Goal: Find contact information: Find contact information

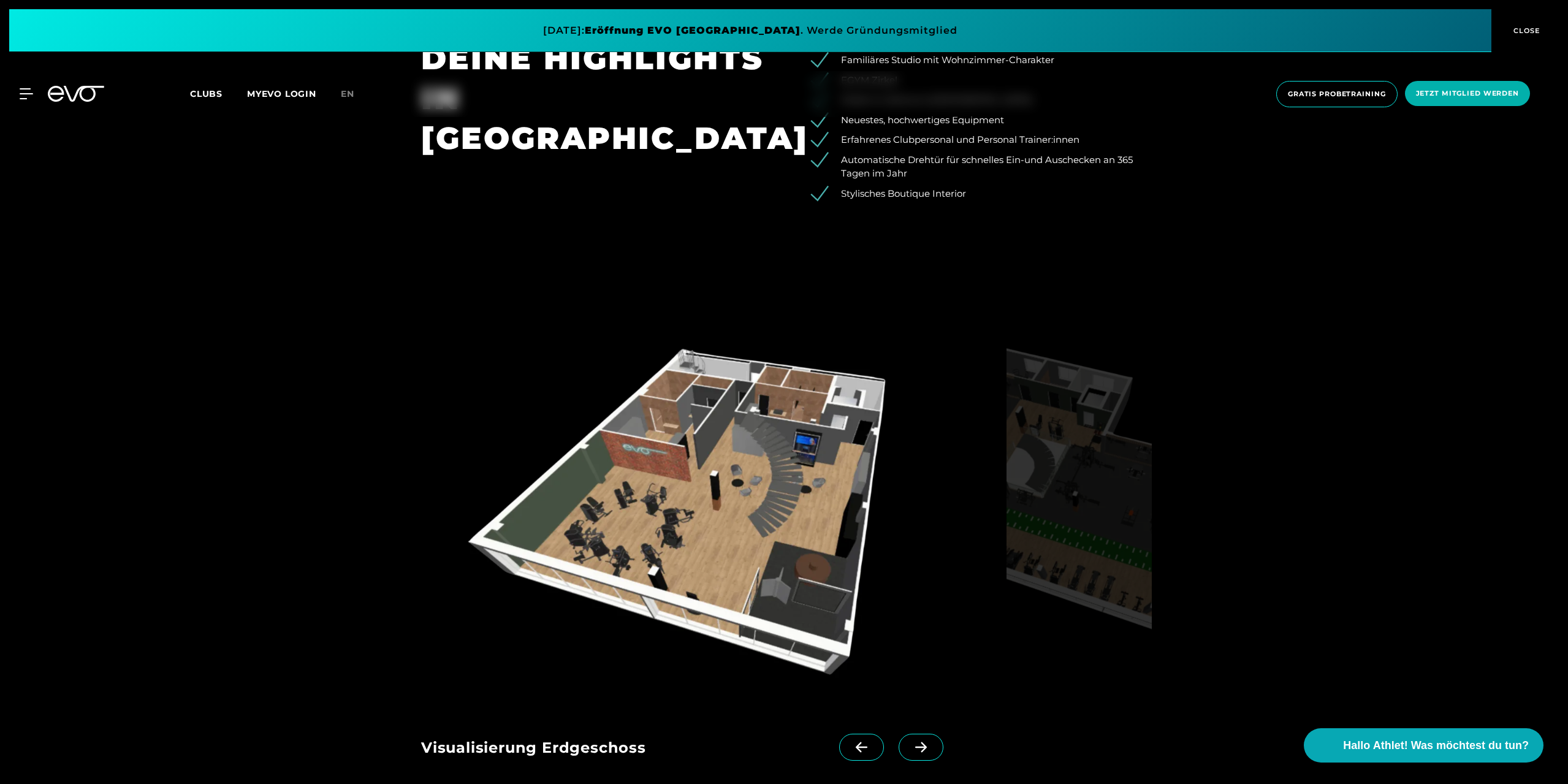
scroll to position [1594, 0]
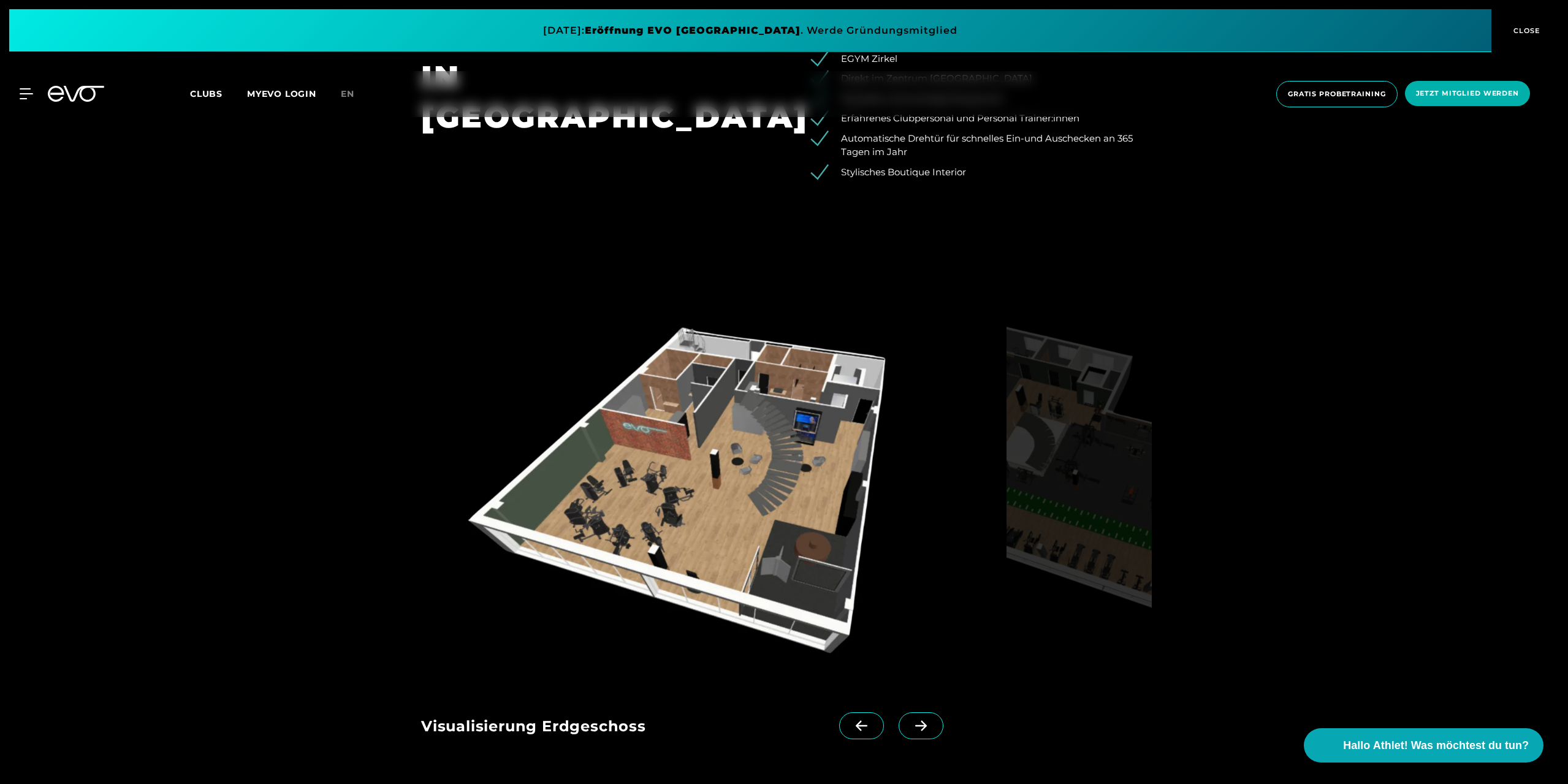
click at [899, 732] on span at bounding box center [921, 726] width 45 height 27
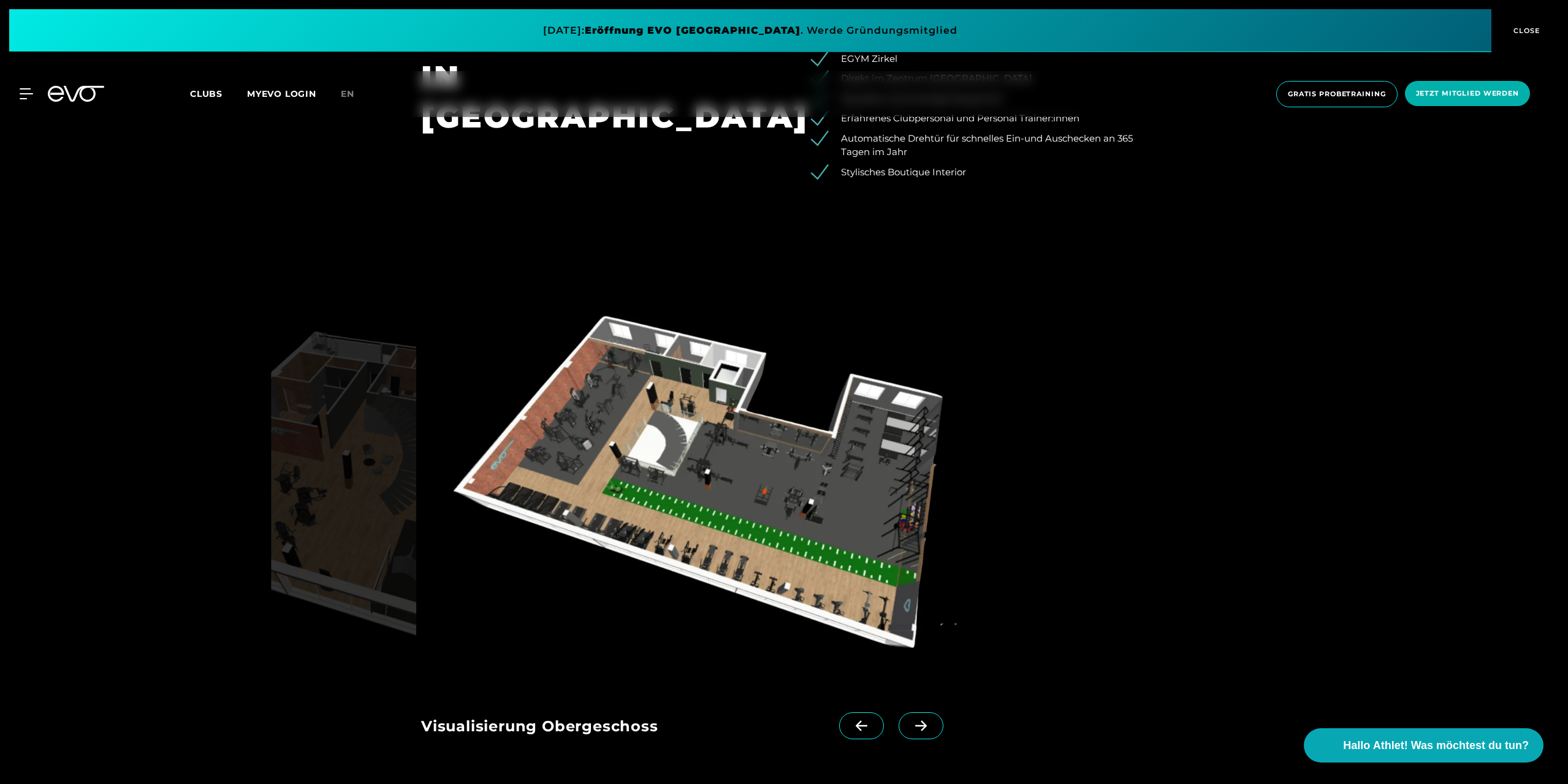
click at [851, 728] on icon at bounding box center [862, 726] width 22 height 11
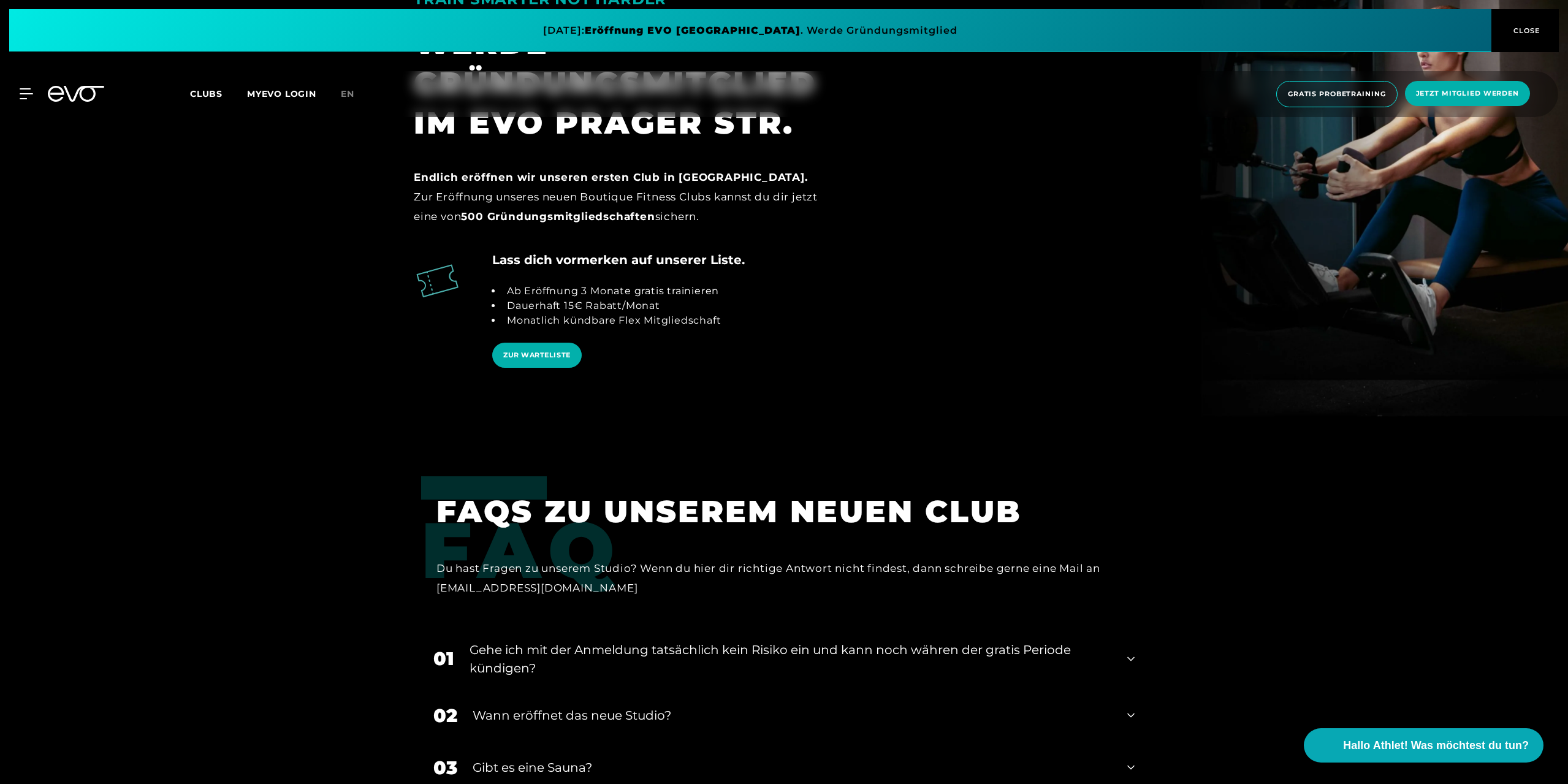
scroll to position [2574, 0]
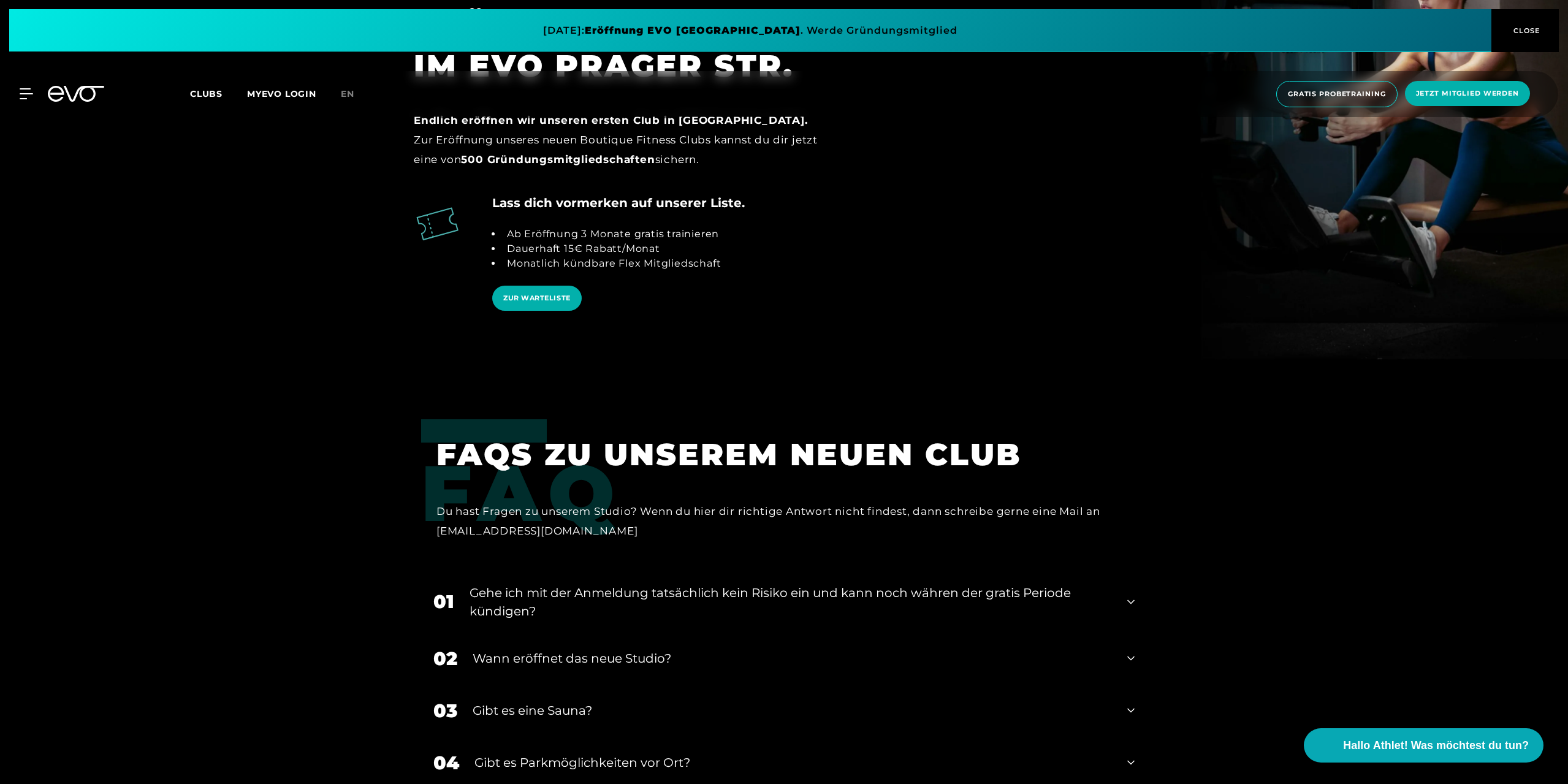
click at [642, 641] on div "02 Wann eröffnet das neue Studio?" at bounding box center [783, 658] width 726 height 52
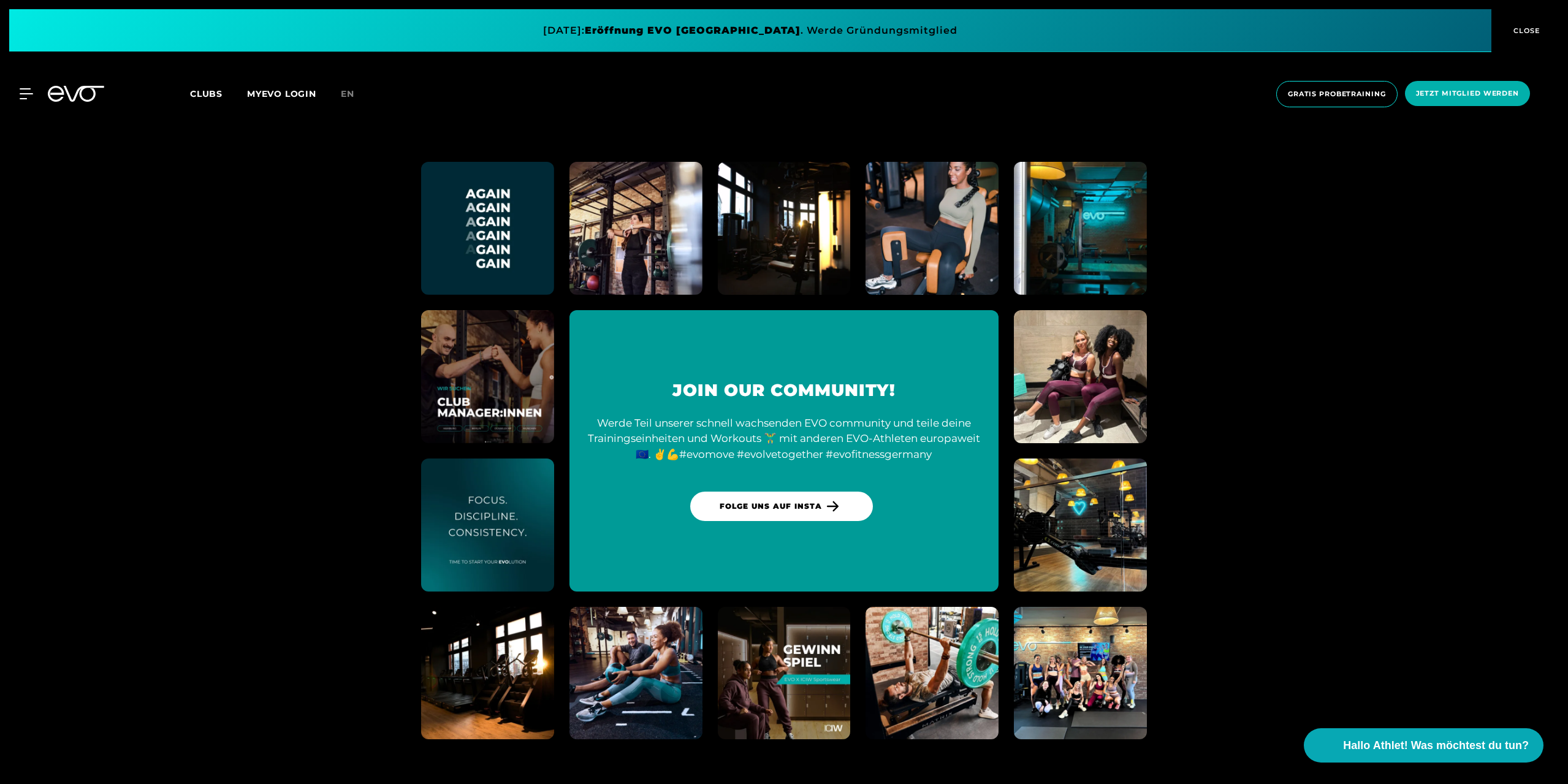
scroll to position [3683, 0]
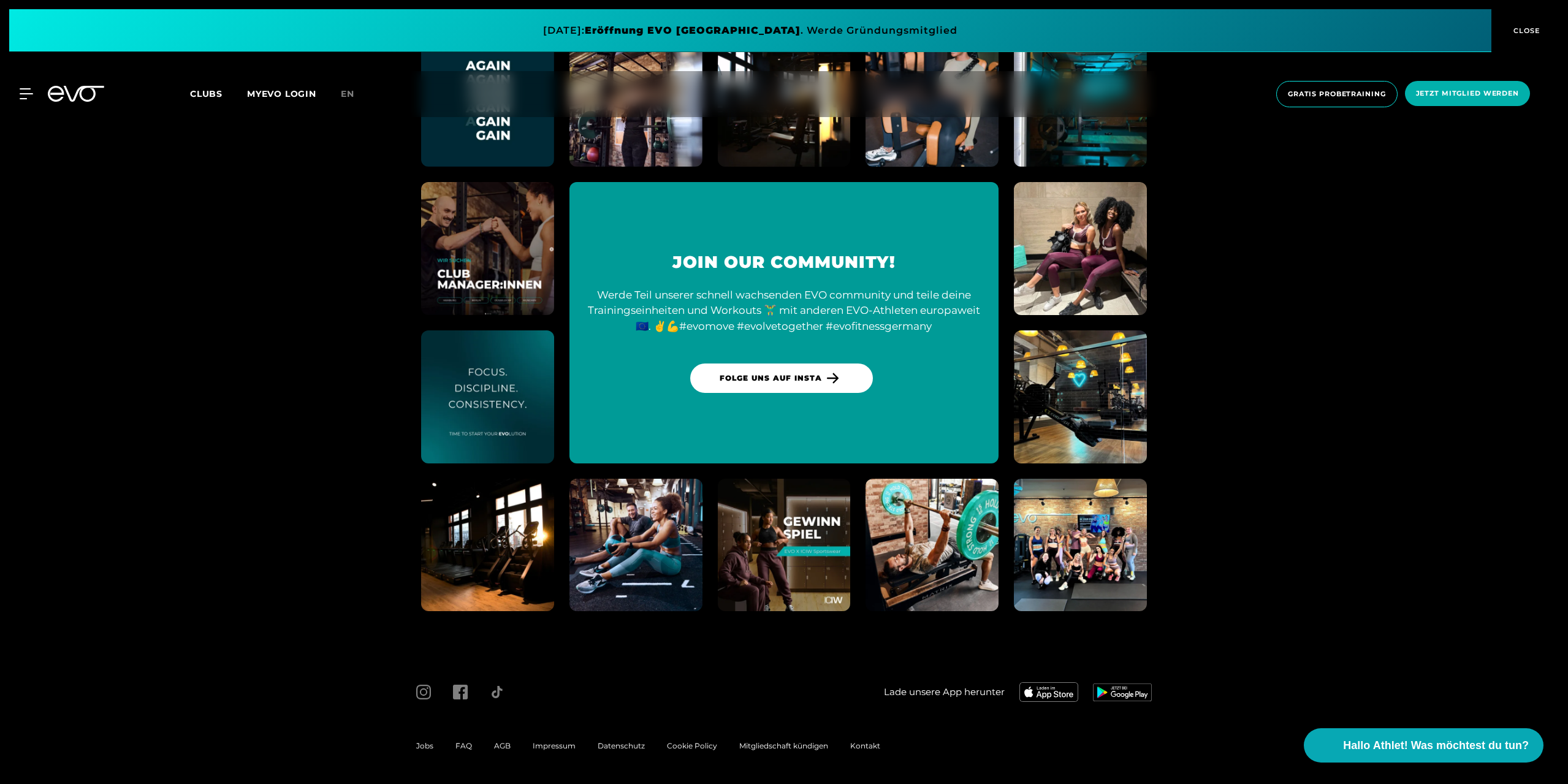
click at [425, 742] on span "Jobs" at bounding box center [425, 746] width 17 height 9
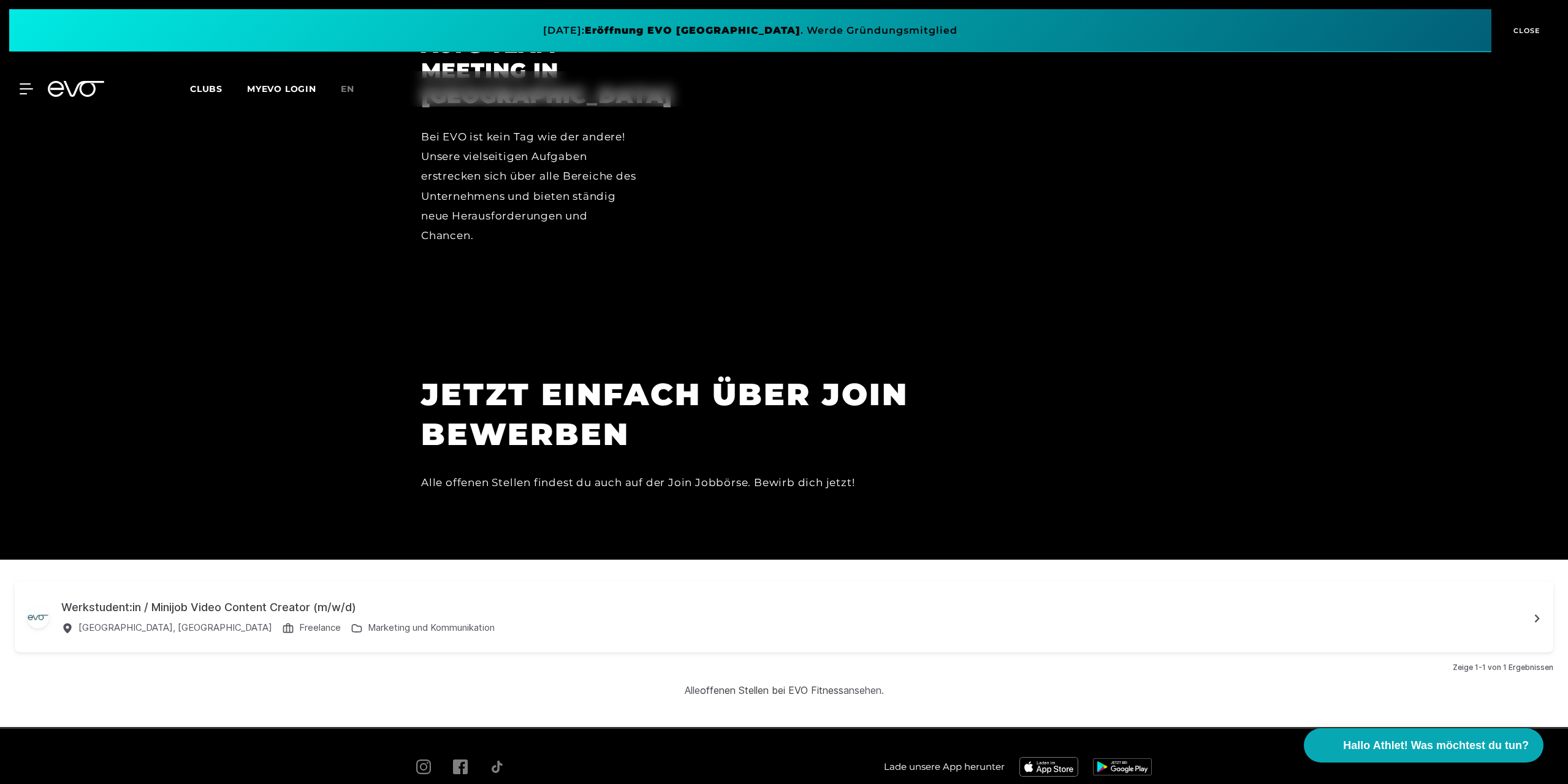
scroll to position [4096, 0]
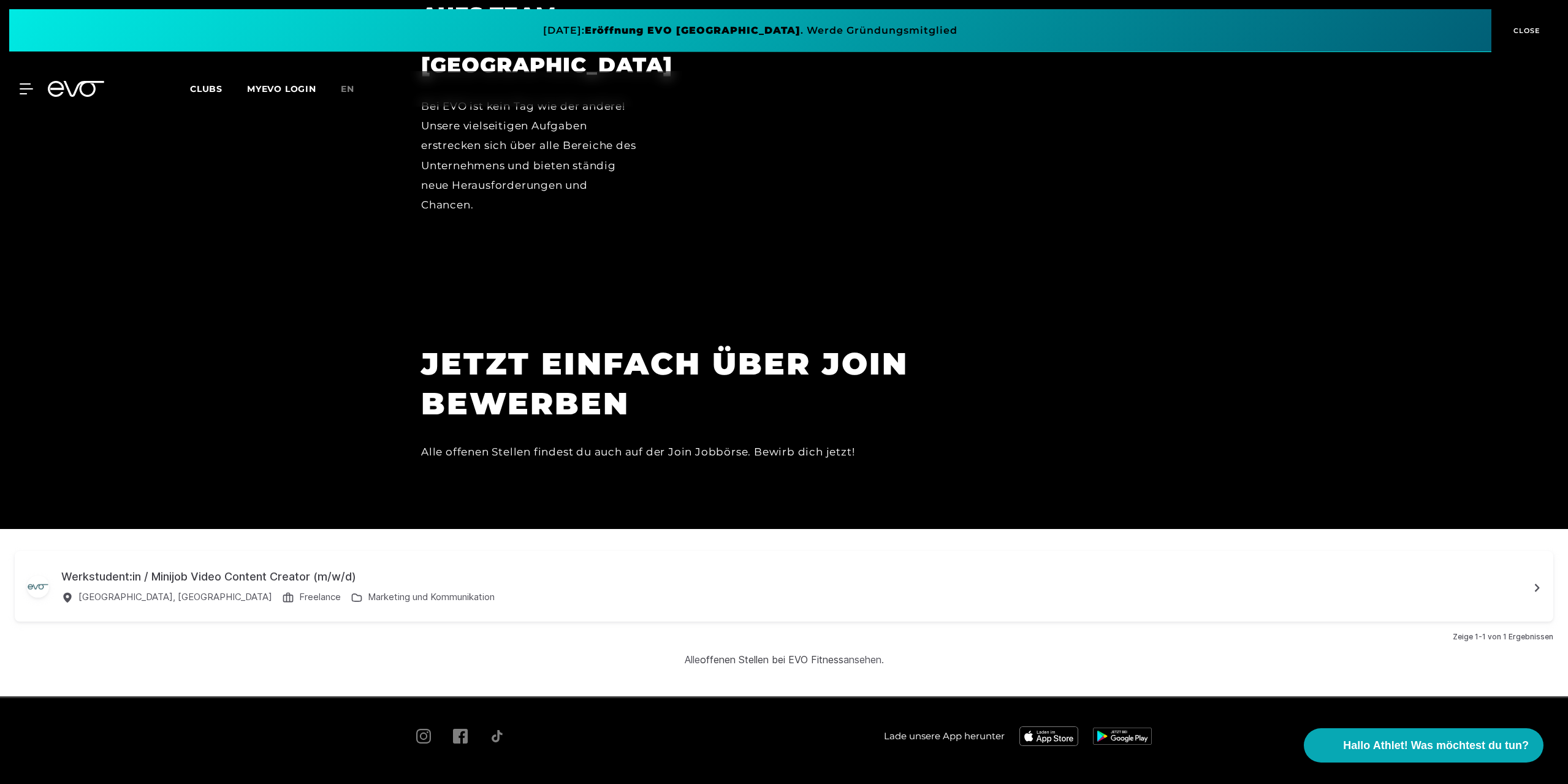
click at [566, 783] on span "Impressum" at bounding box center [554, 790] width 43 height 9
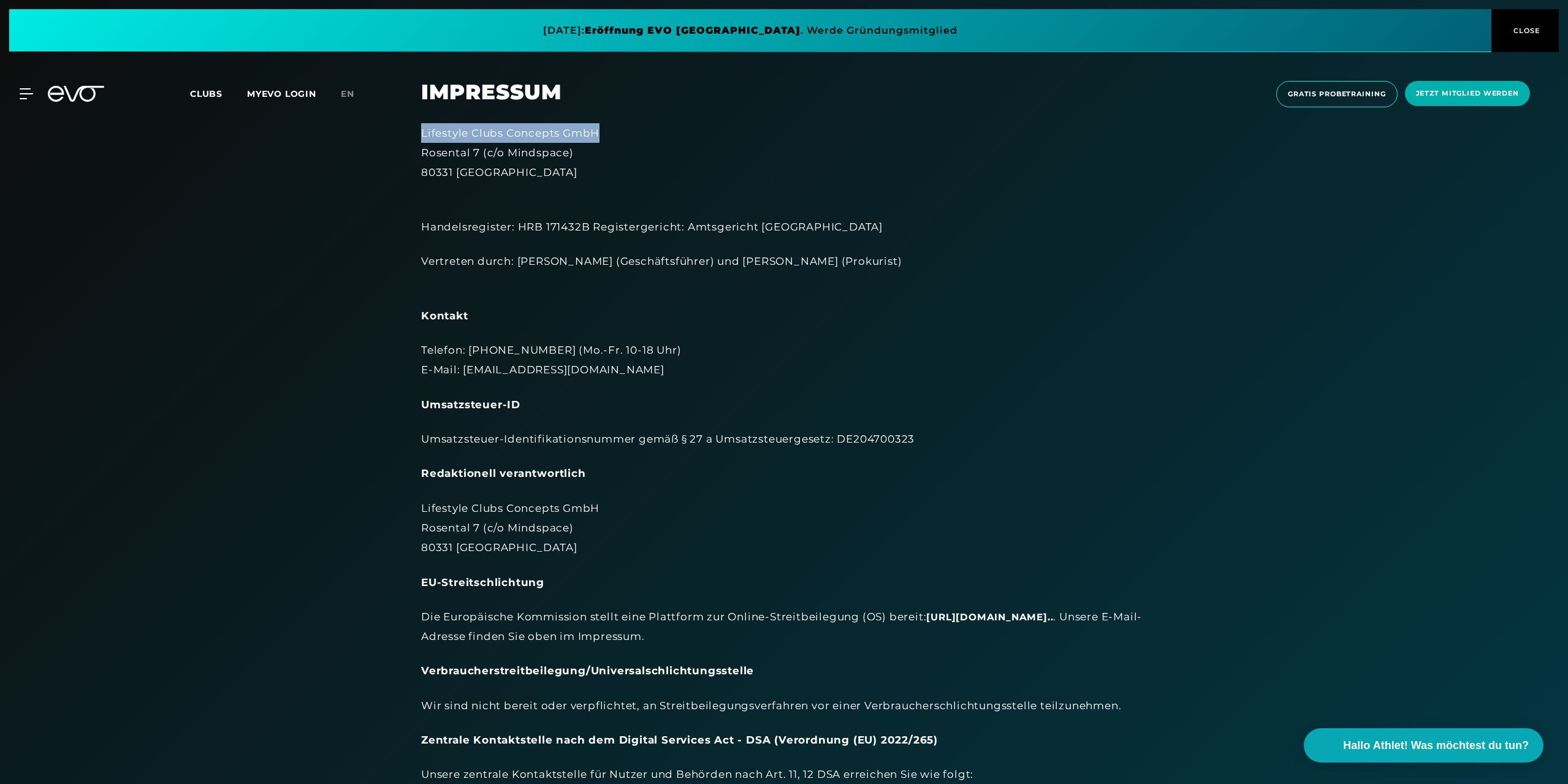
drag, startPoint x: 421, startPoint y: 133, endPoint x: 624, endPoint y: 136, distance: 203.0
click at [624, 136] on div "Lifestyle Clubs Concepts GmbH Rosental 7 (c/o Mindspace) 80331 München" at bounding box center [783, 153] width 726 height 59
copy div "Lifestyle Clubs Concepts GmbH"
drag, startPoint x: 465, startPoint y: 526, endPoint x: 872, endPoint y: 599, distance: 413.5
click at [871, 598] on div "Lifestyle Clubs Concepts GmbH Rosental 7 (c/o Mindspace) 80331 München Handelsr…" at bounding box center [783, 498] width 726 height 750
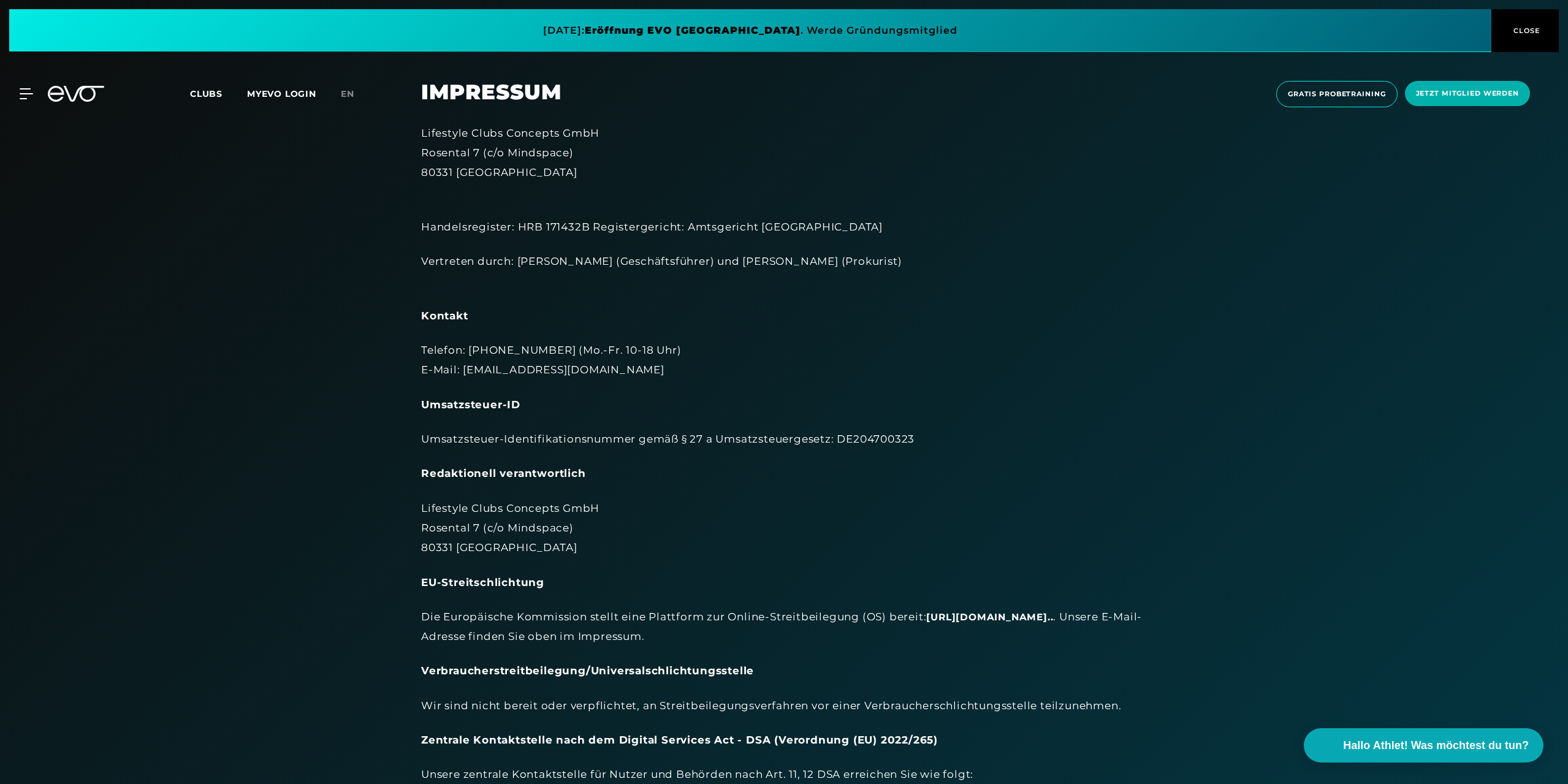
drag, startPoint x: 826, startPoint y: 482, endPoint x: 712, endPoint y: 461, distance: 115.9
drag, startPoint x: 712, startPoint y: 461, endPoint x: 640, endPoint y: 463, distance: 72.0
click at [640, 463] on div "Lifestyle Clubs Concepts GmbH Rosental 7 (c/o Mindspace) 80331 München Handelsr…" at bounding box center [783, 498] width 726 height 750
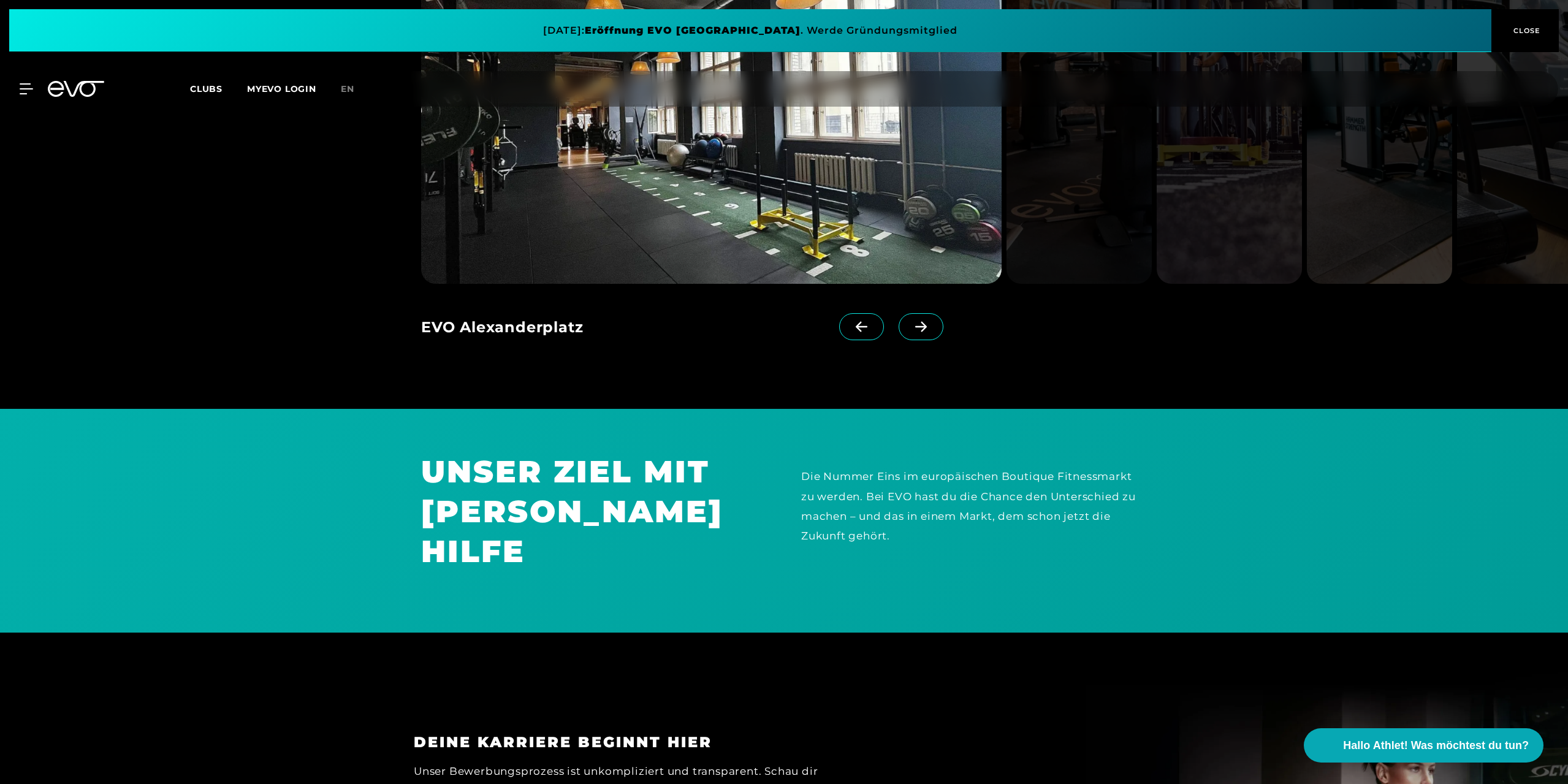
scroll to position [1287, 0]
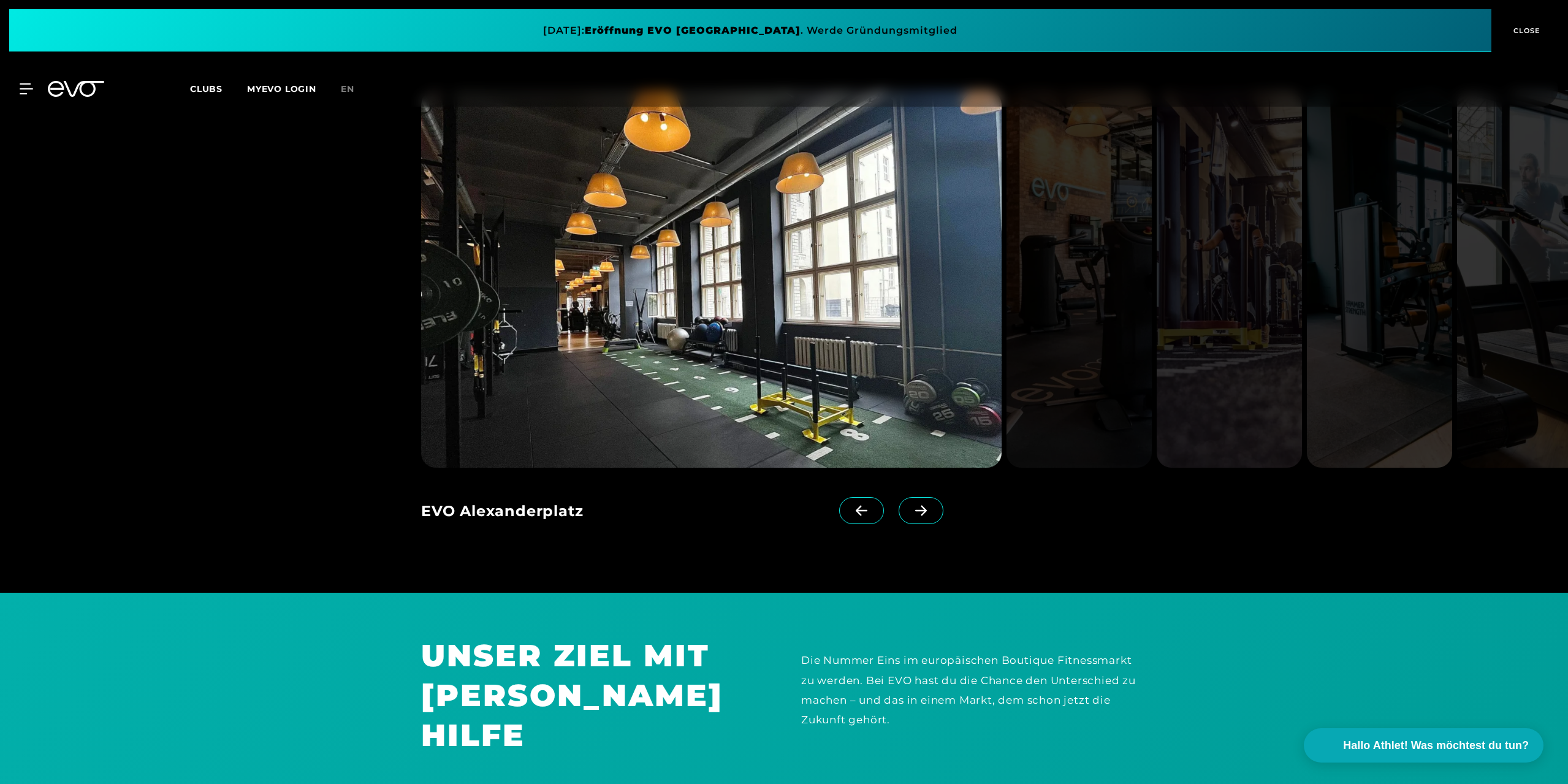
click at [915, 514] on icon at bounding box center [921, 510] width 12 height 10
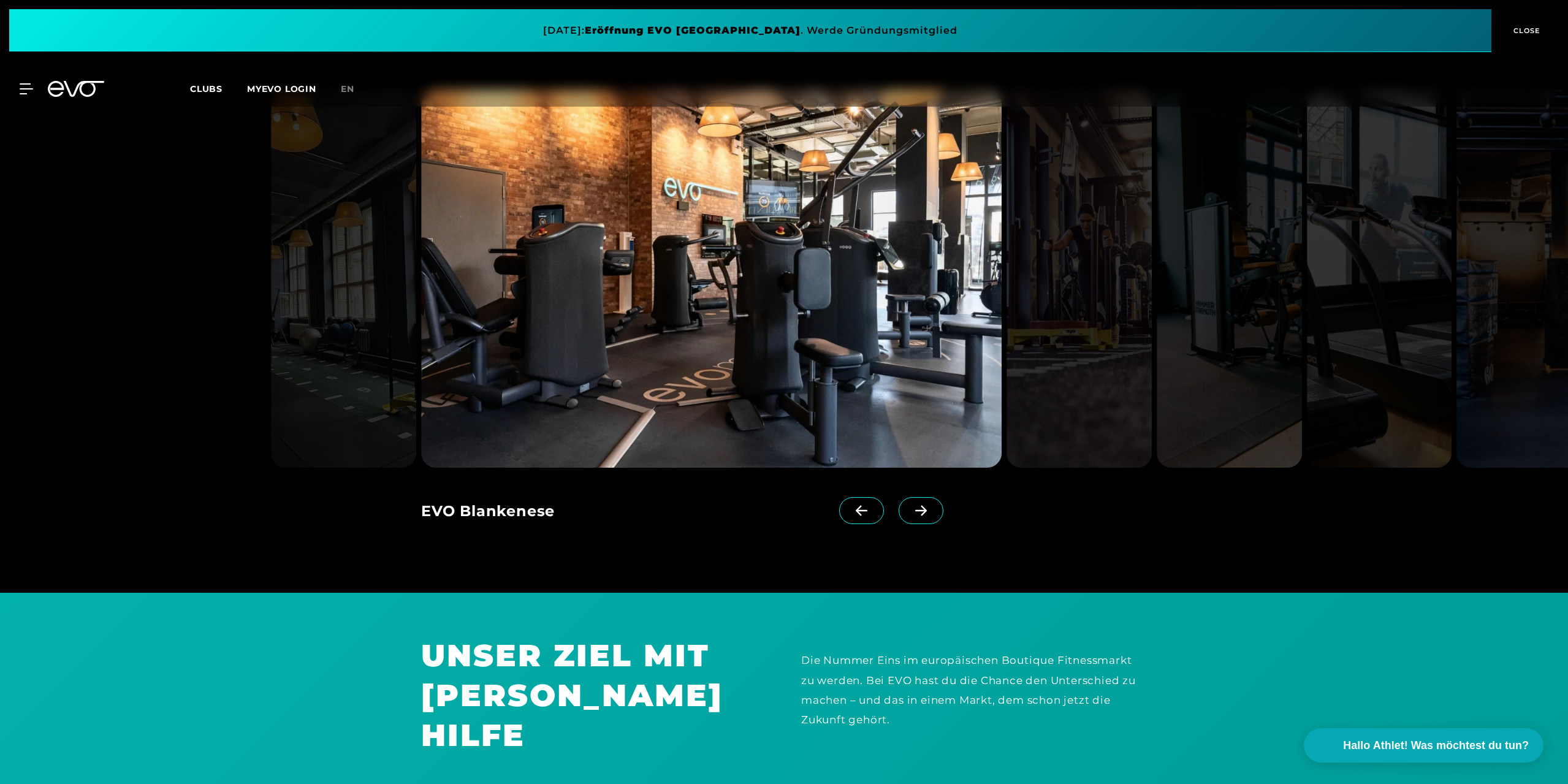
click at [910, 513] on icon at bounding box center [921, 510] width 22 height 11
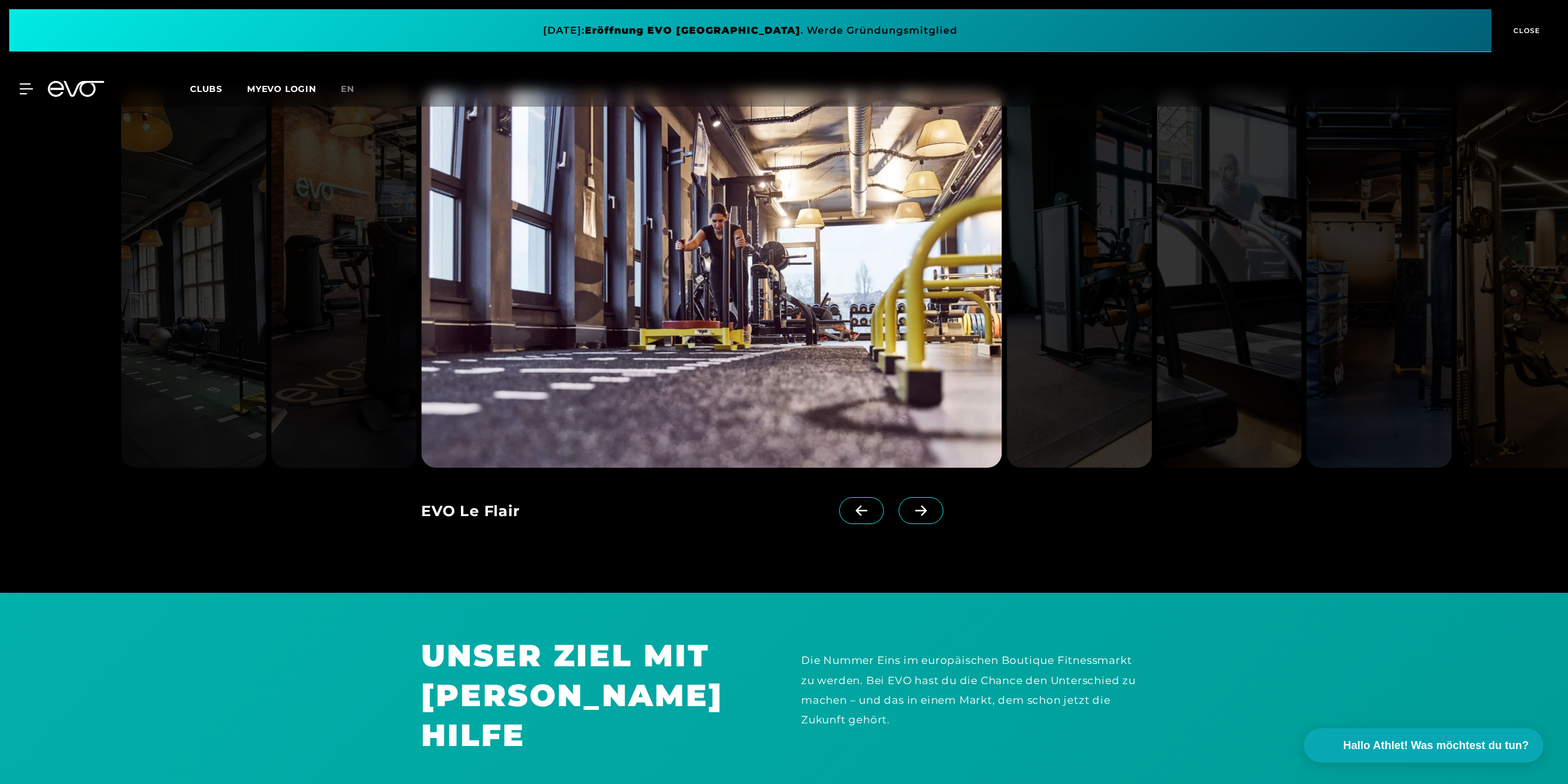
click at [910, 510] on icon at bounding box center [921, 510] width 22 height 11
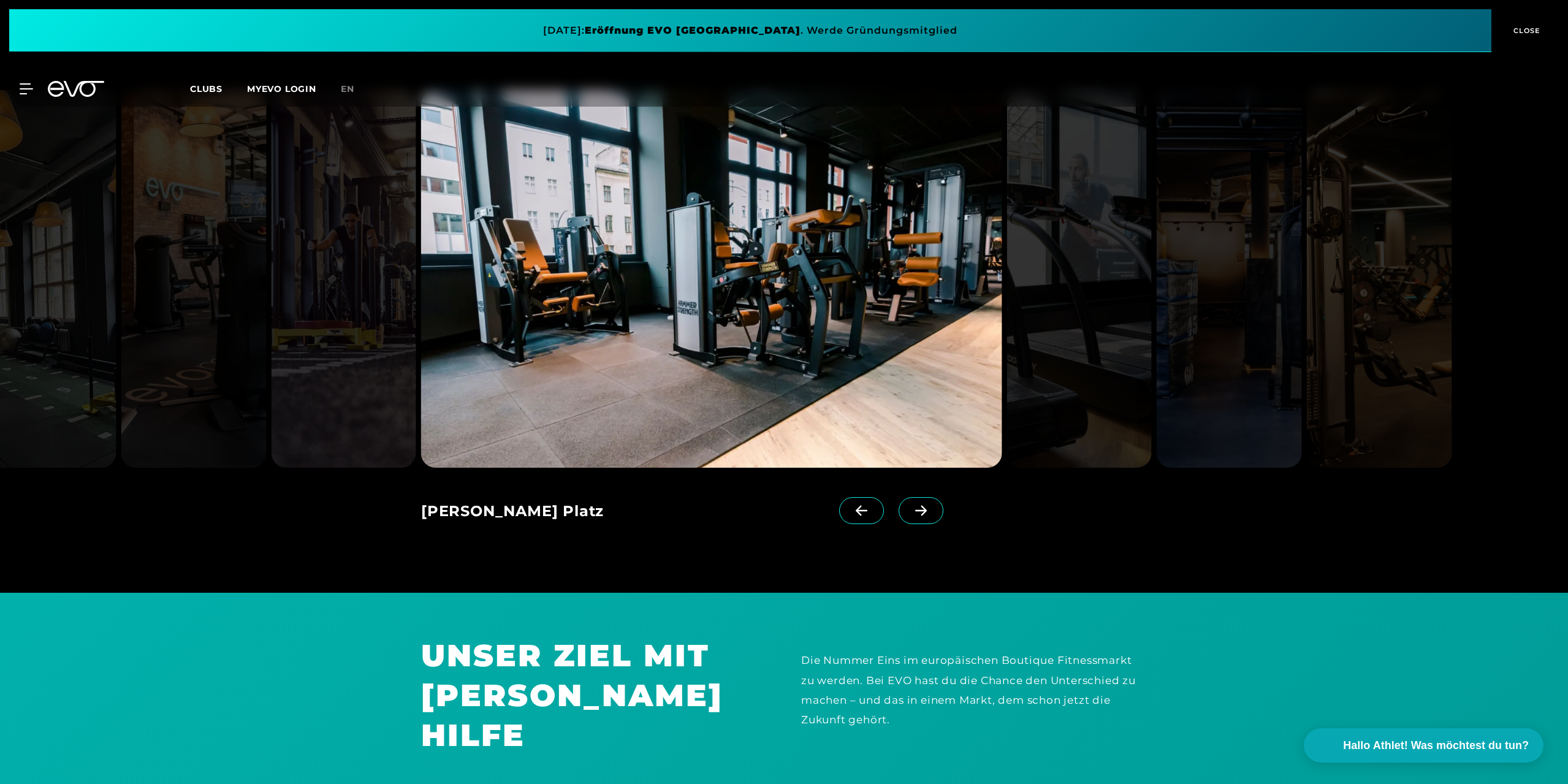
click at [910, 510] on icon at bounding box center [921, 510] width 22 height 11
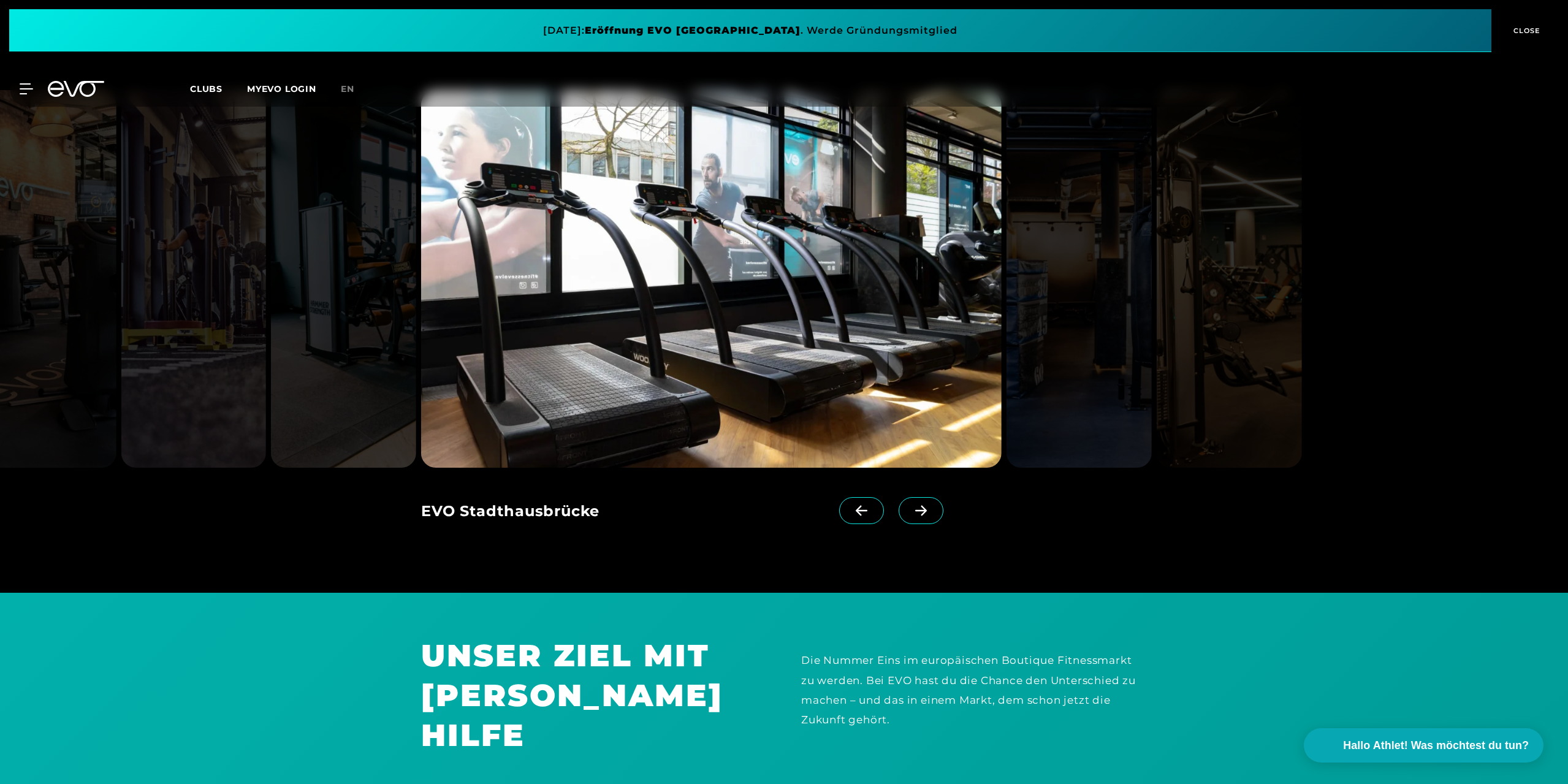
click at [910, 510] on icon at bounding box center [921, 510] width 22 height 11
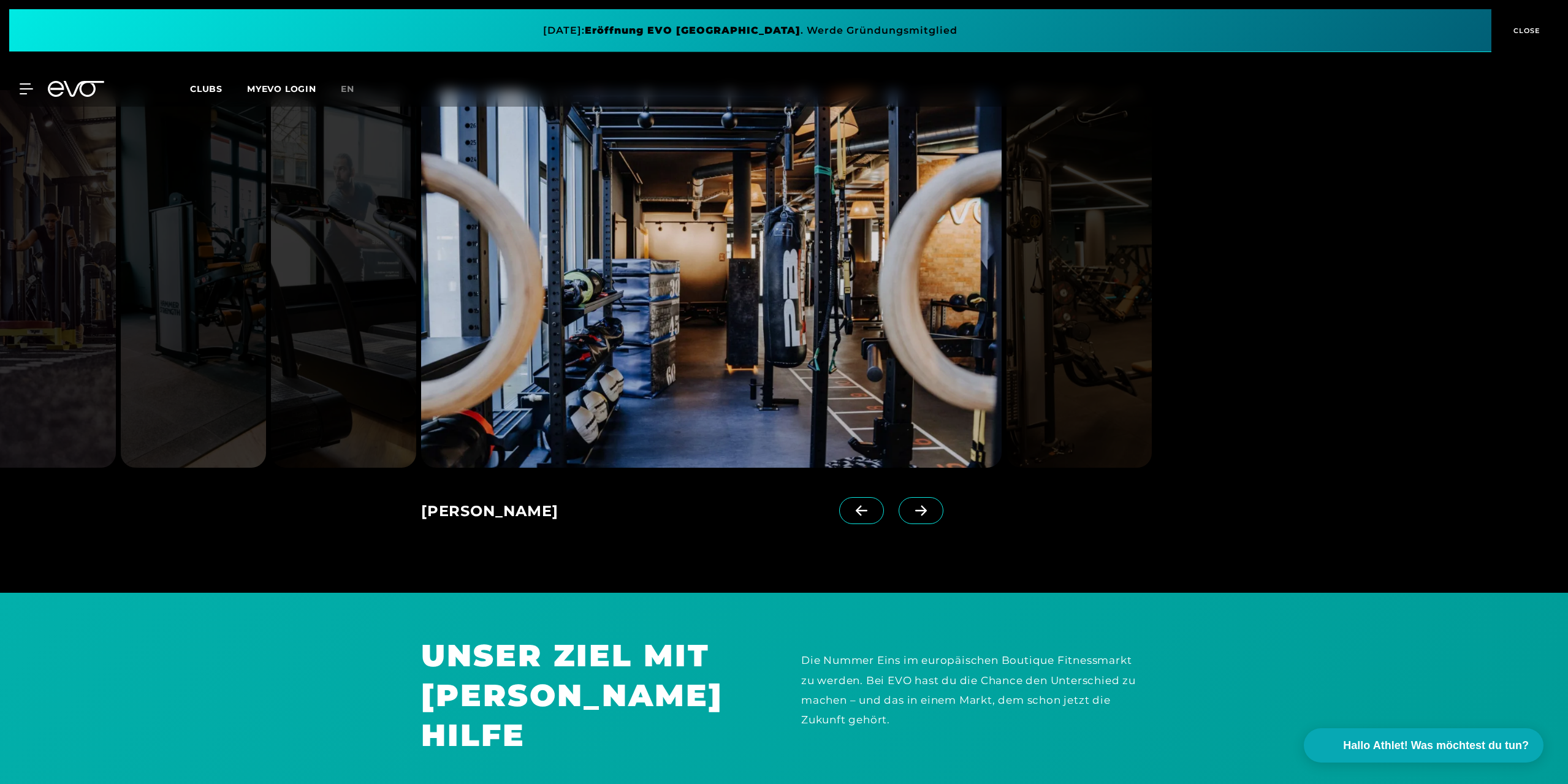
click at [910, 510] on icon at bounding box center [921, 510] width 22 height 11
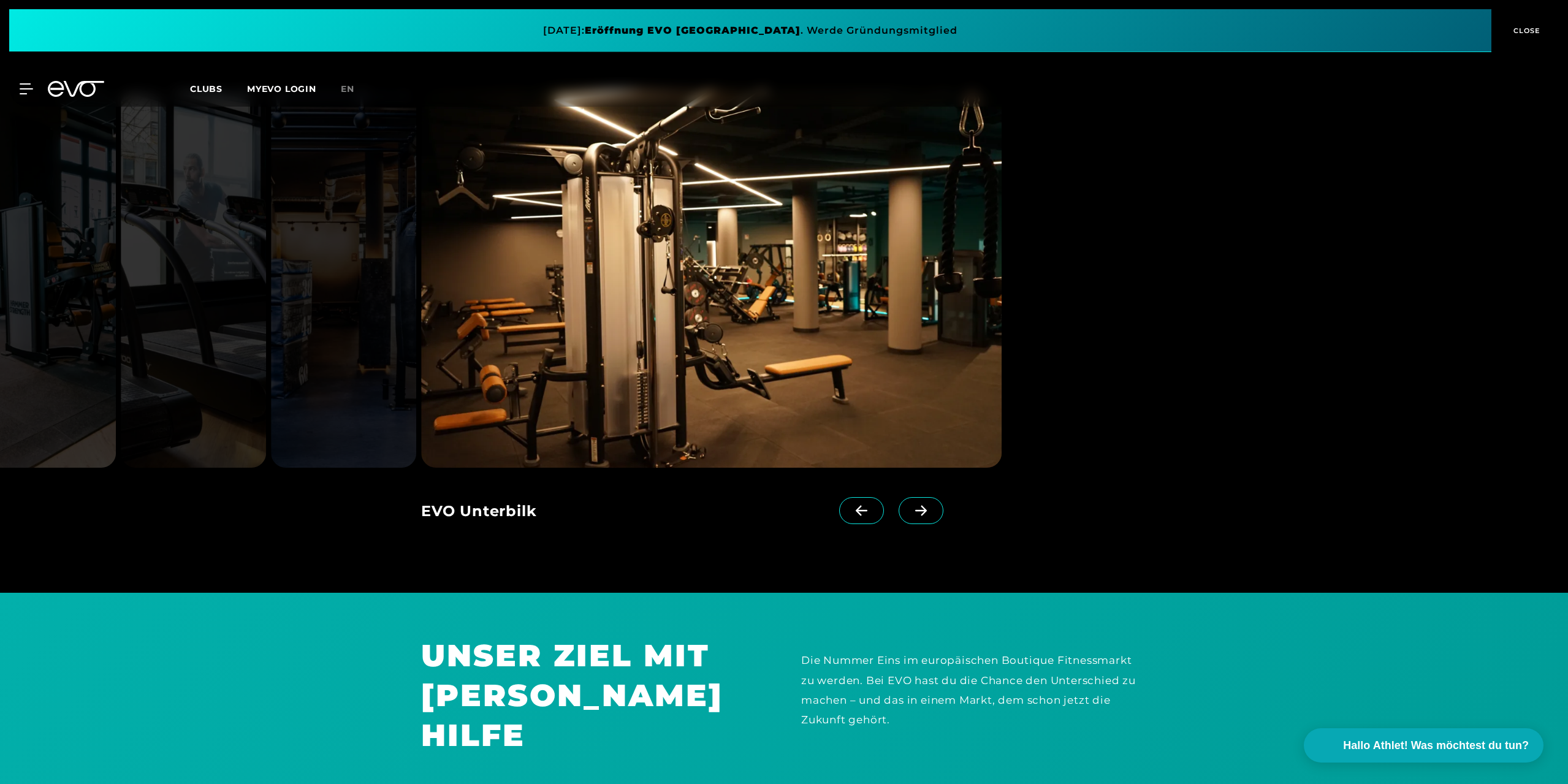
click at [910, 510] on icon at bounding box center [921, 510] width 22 height 11
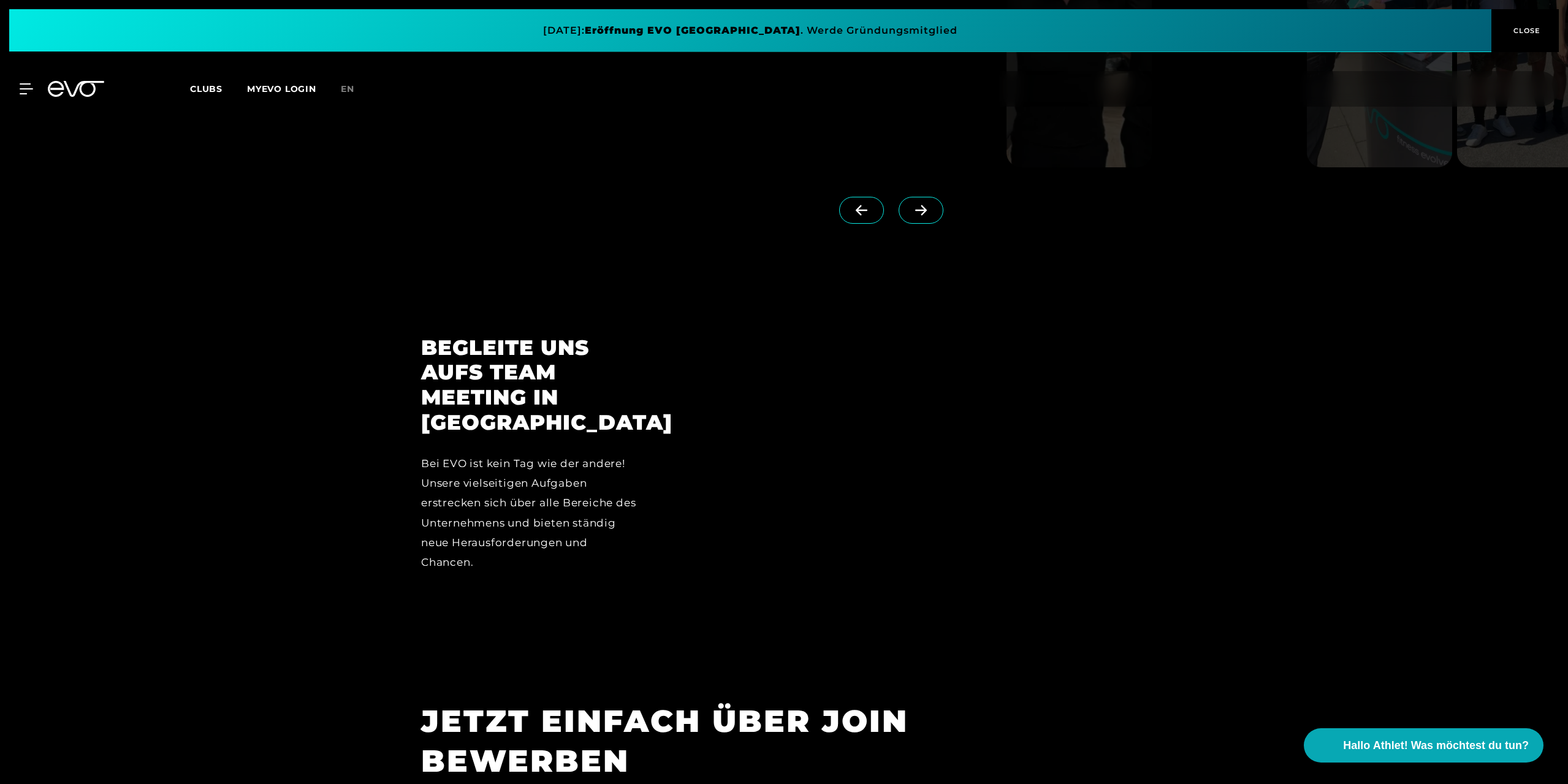
scroll to position [4096, 0]
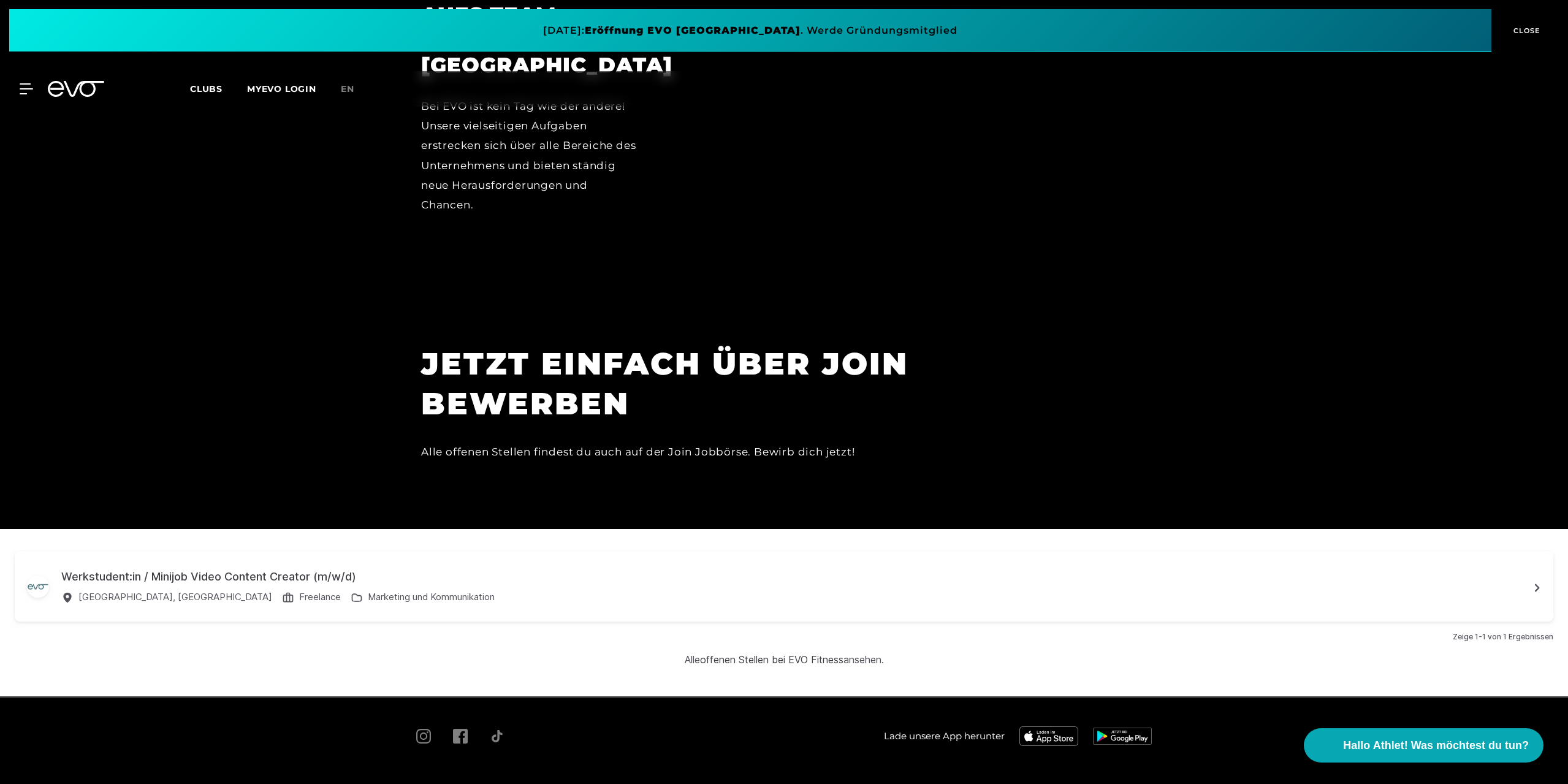
click at [567, 783] on span "Impressum" at bounding box center [554, 790] width 43 height 9
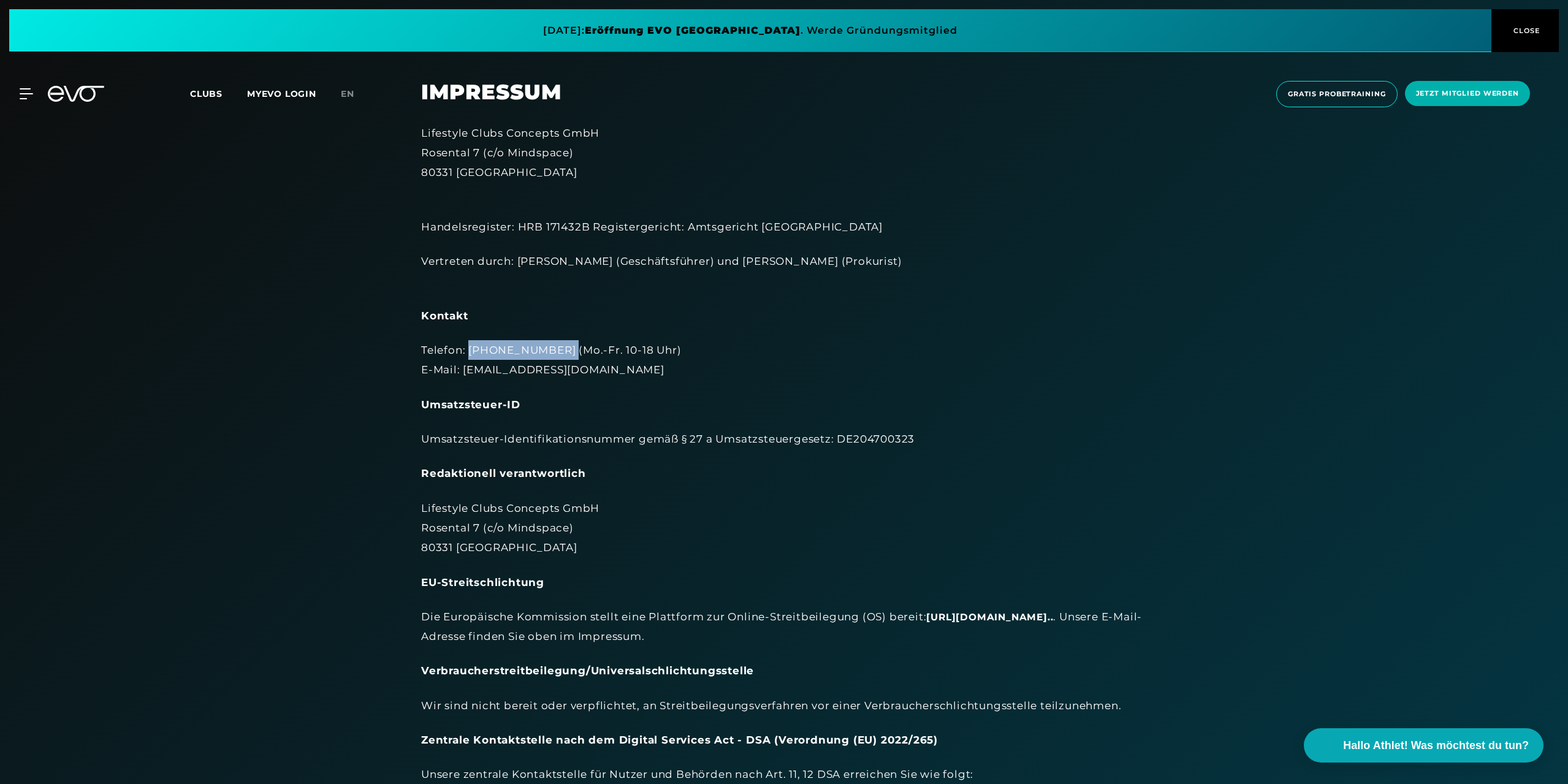
drag, startPoint x: 560, startPoint y: 352, endPoint x: 469, endPoint y: 347, distance: 91.1
click at [469, 347] on div "Telefon: +49 173 2892579 (Mo.-Fr. 10-18 Uhr) E-Mail: info@evofitness.de" at bounding box center [783, 360] width 726 height 40
copy div "+49 173 2892579"
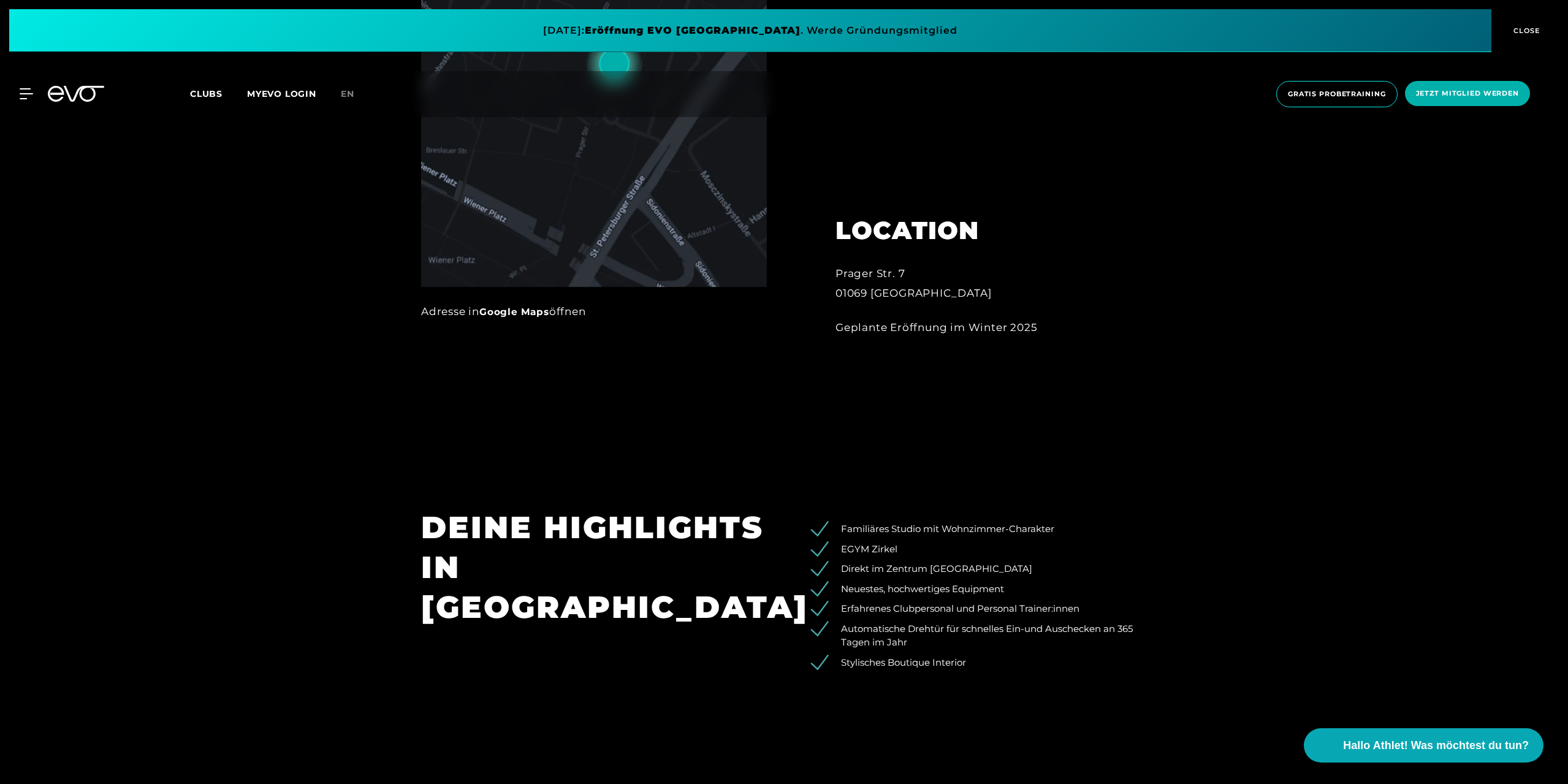
scroll to position [920, 0]
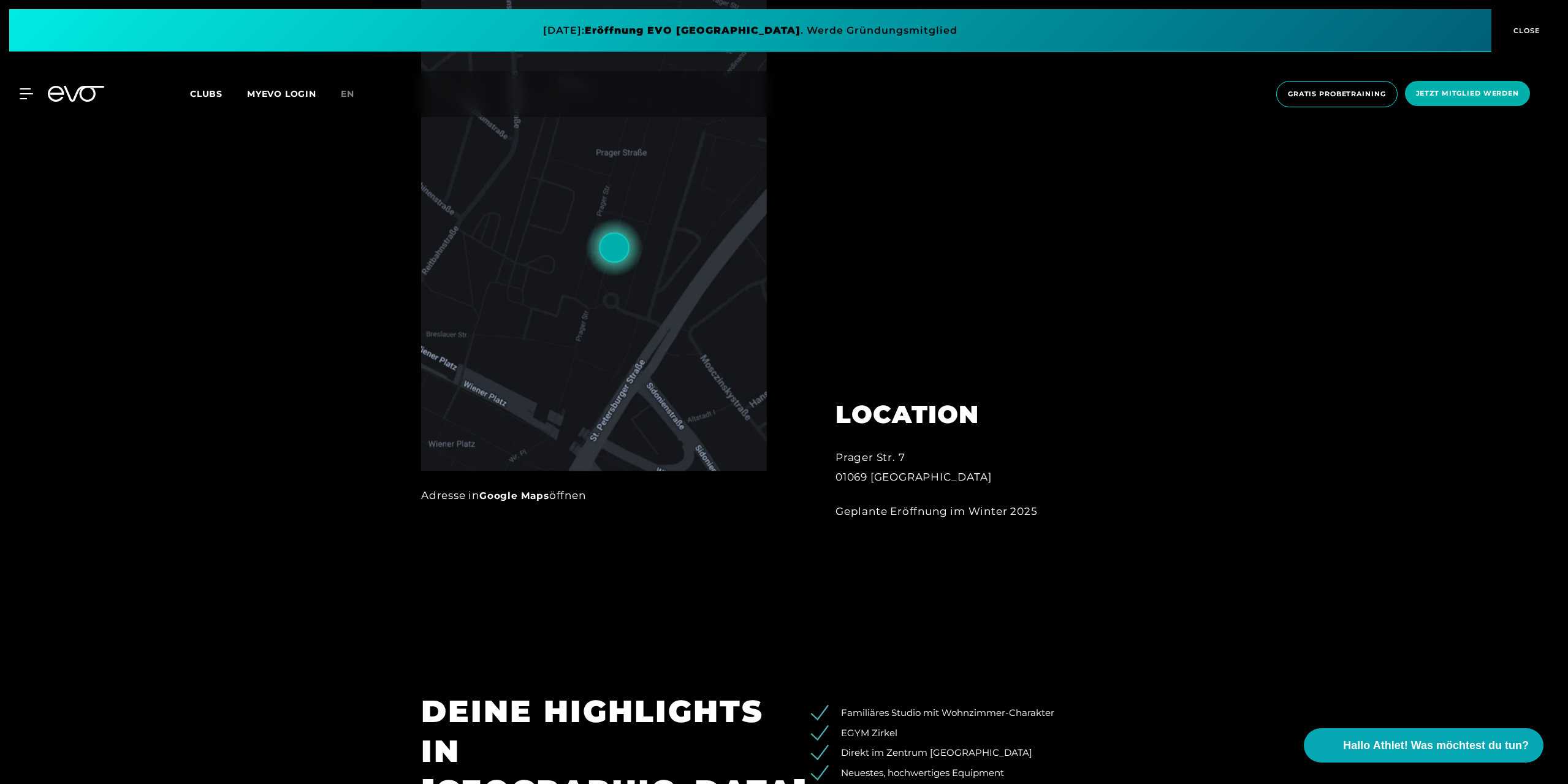
click at [976, 618] on div at bounding box center [784, 256] width 1568 height 784
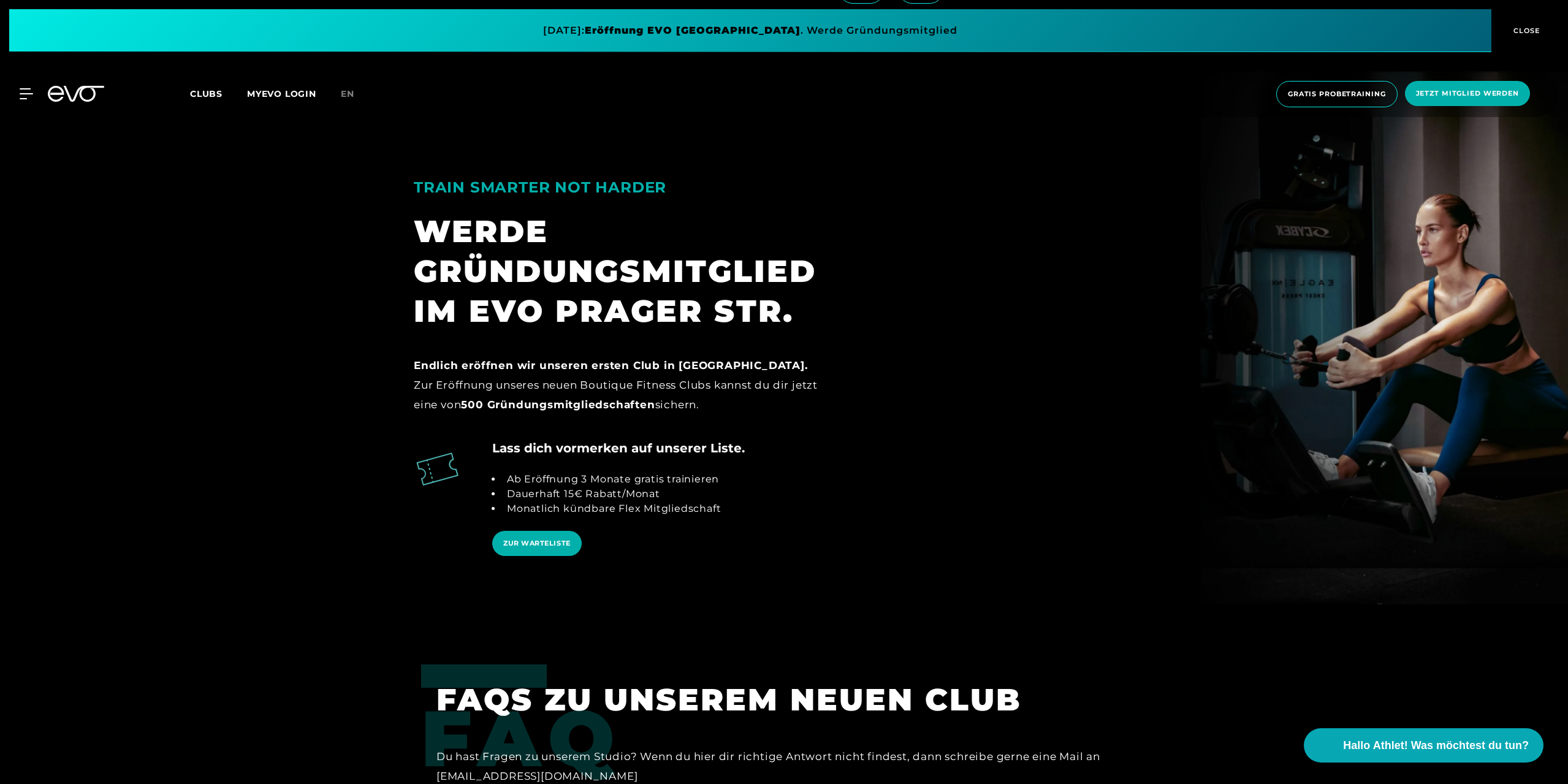
scroll to position [2820, 0]
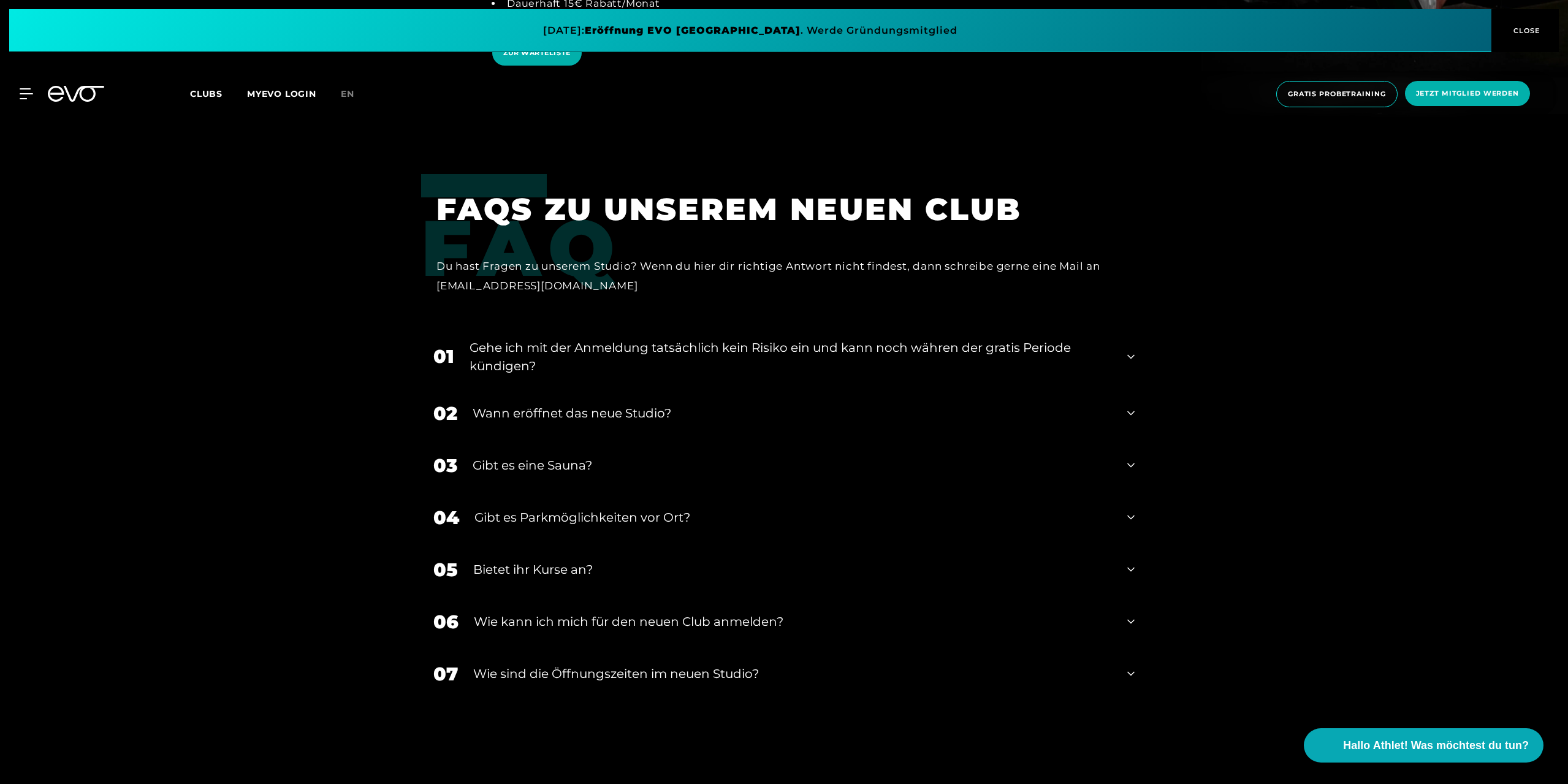
click at [928, 529] on div "04 Gibt es Parkmöglichkeiten vor Ort?" at bounding box center [783, 518] width 726 height 52
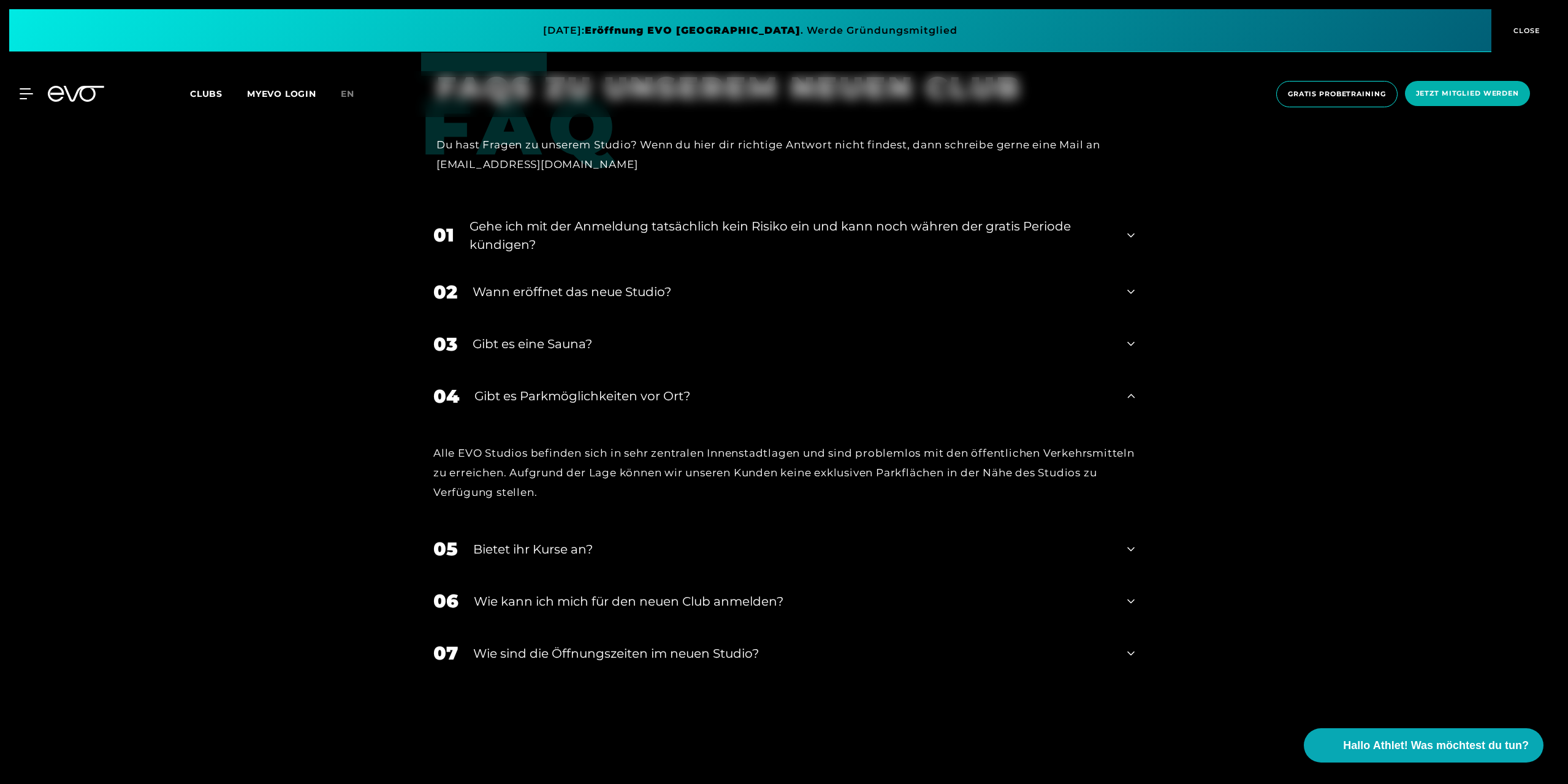
scroll to position [2943, 0]
click at [798, 661] on div "​Wie sind die Öffnungszeiten im neuen Studio?" at bounding box center [792, 652] width 639 height 18
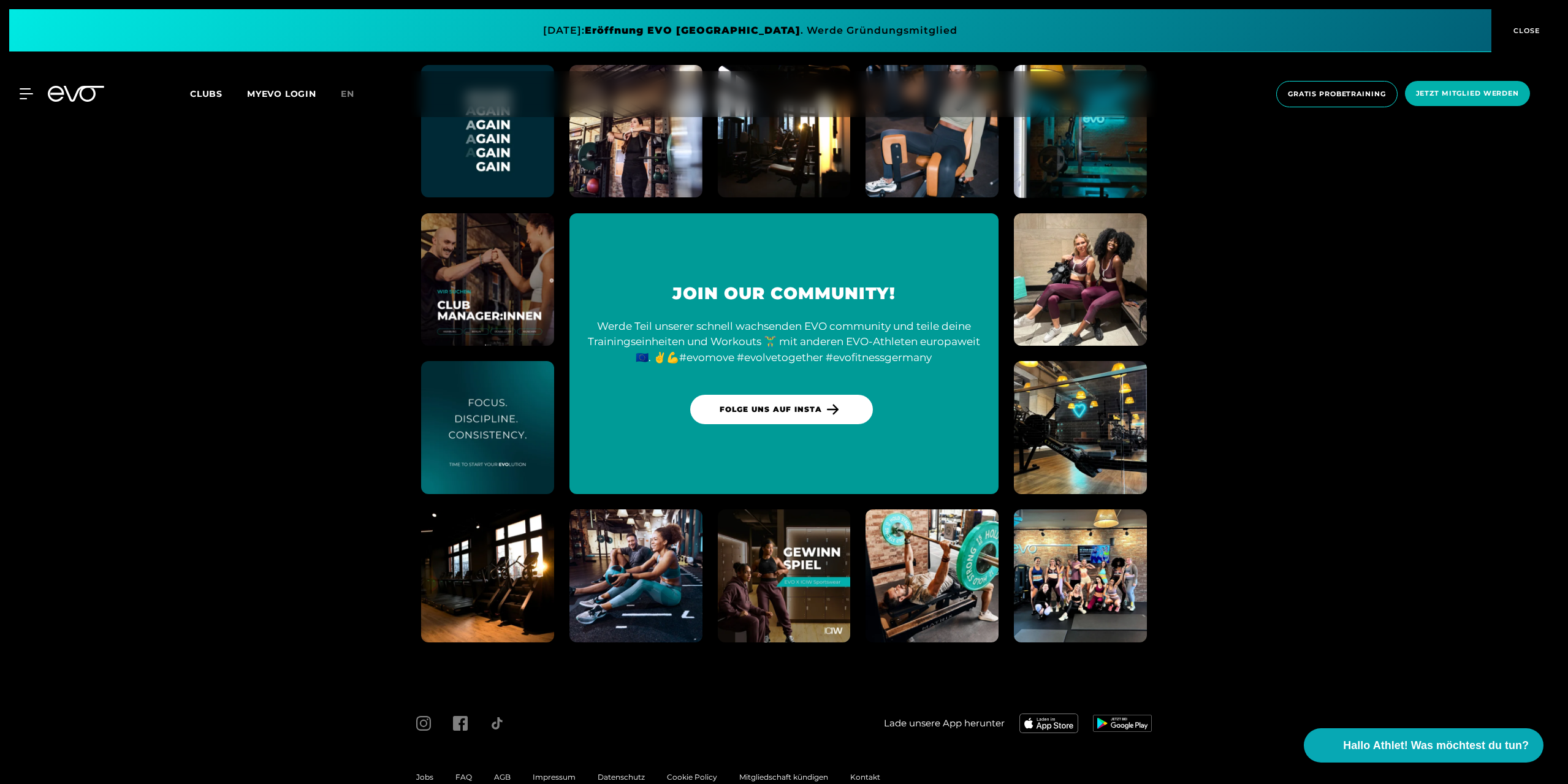
scroll to position [3765, 0]
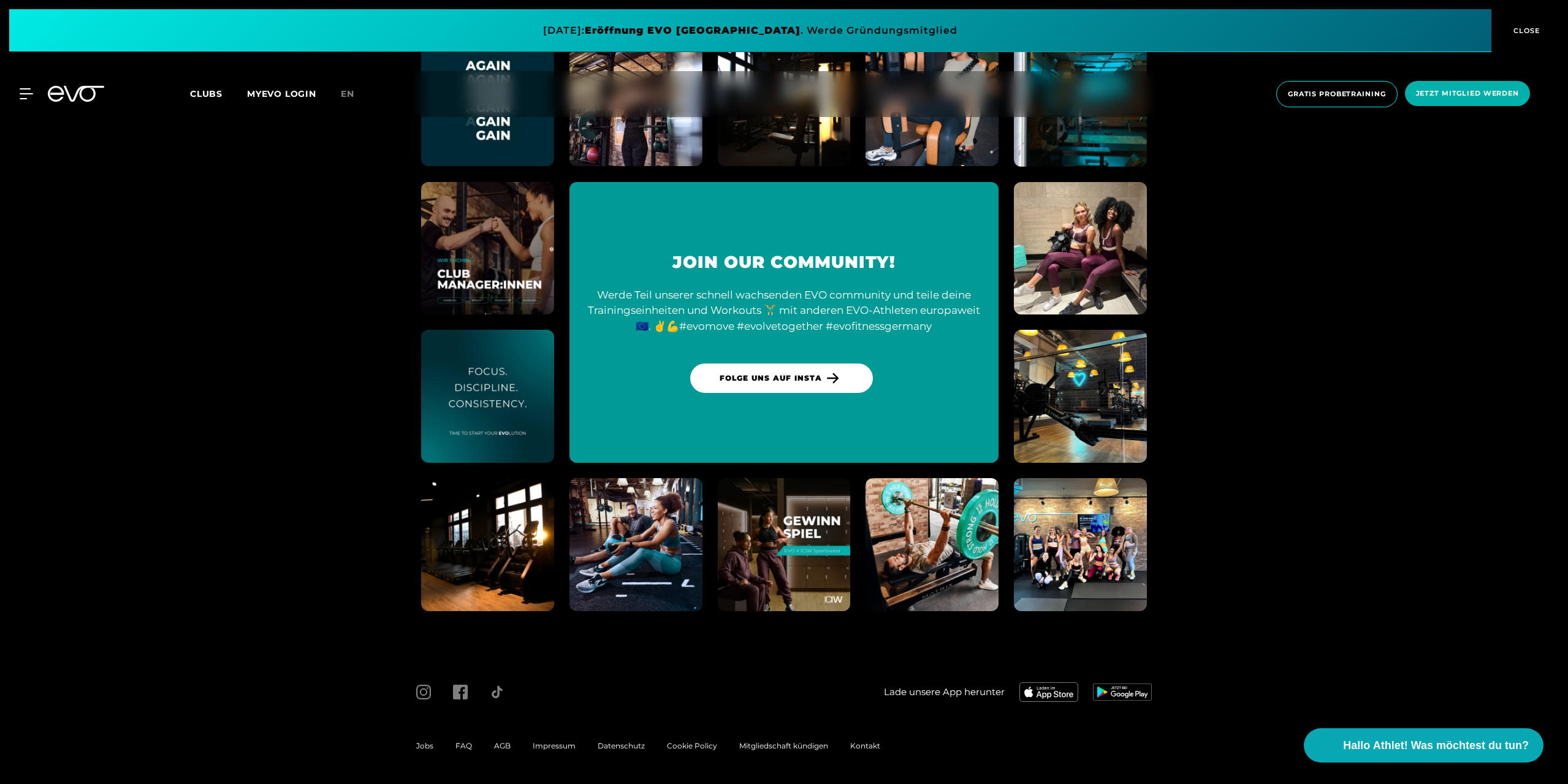
drag, startPoint x: 364, startPoint y: 140, endPoint x: 365, endPoint y: 199, distance: 59.0
click at [364, 196] on section "Join our Community! Werde Teil unserer schnell wachsenden EVO community und tei…" at bounding box center [784, 322] width 1568 height 663
